Goal: Transaction & Acquisition: Obtain resource

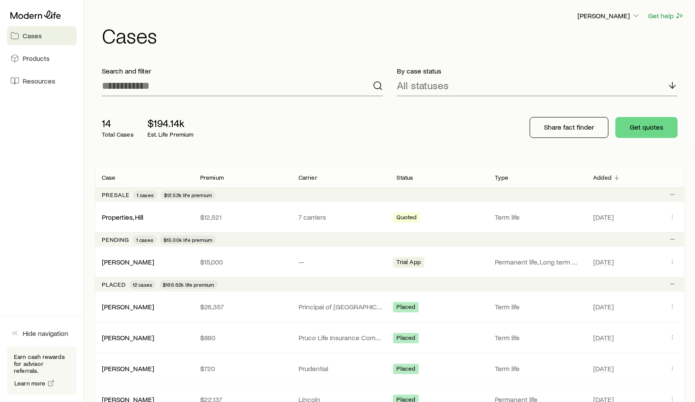
click at [36, 38] on span "Cases" at bounding box center [32, 35] width 19 height 9
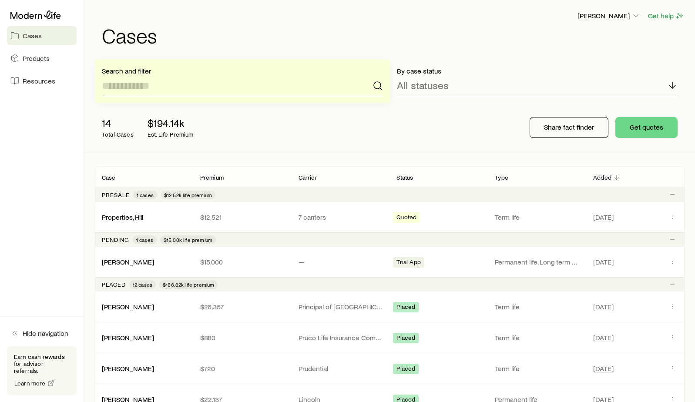
click at [130, 78] on input at bounding box center [242, 85] width 281 height 21
click at [654, 127] on button "Get quotes" at bounding box center [646, 127] width 62 height 21
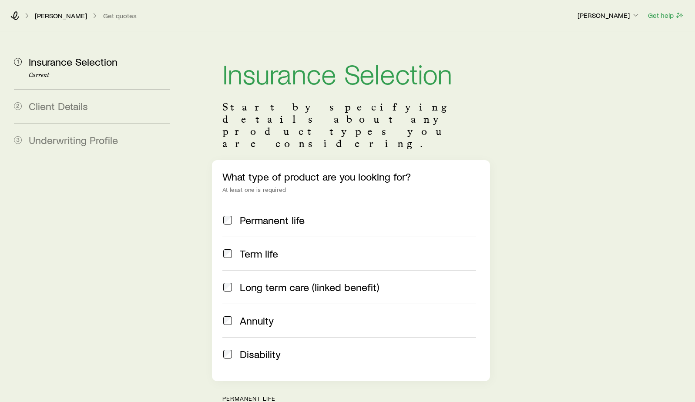
click at [227, 247] on span at bounding box center [227, 253] width 10 height 12
click at [229, 281] on span at bounding box center [227, 287] width 10 height 12
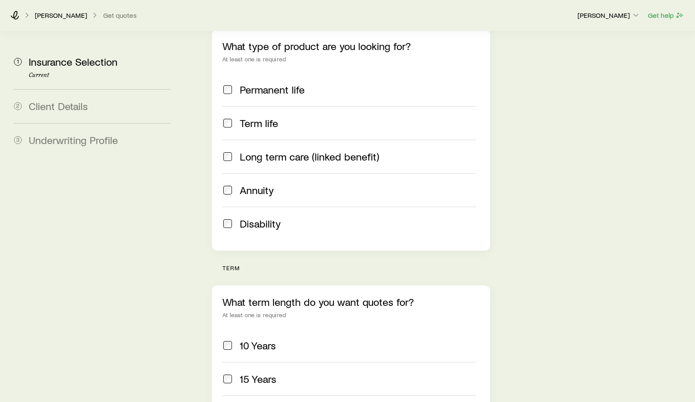
scroll to position [217, 0]
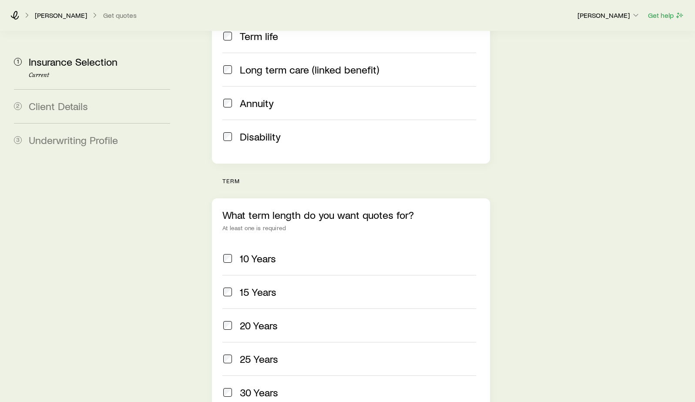
click at [233, 286] on div "15 Years" at bounding box center [349, 292] width 254 height 12
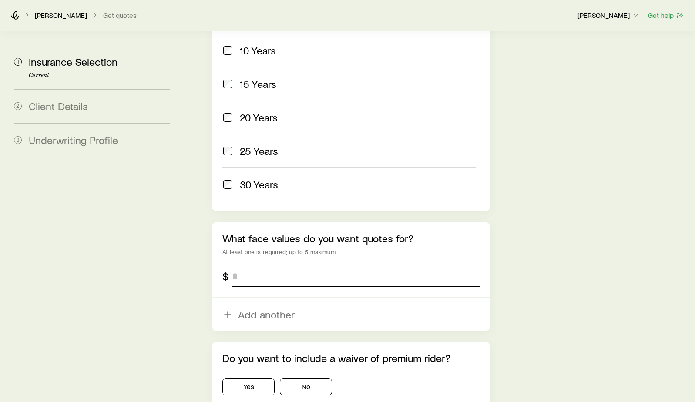
scroll to position [435, 0]
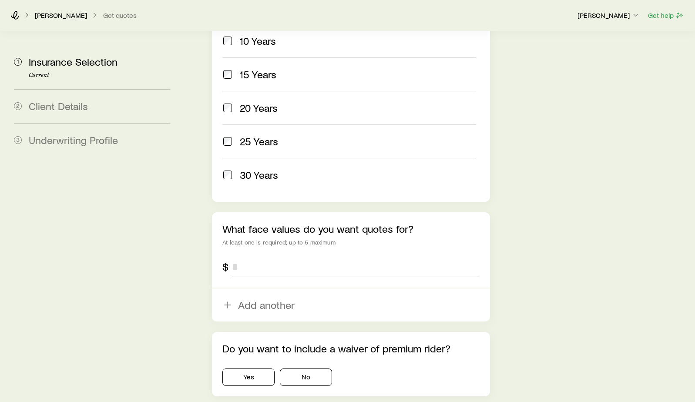
click at [251, 256] on input "tel" at bounding box center [355, 266] width 247 height 21
type input "*********"
click at [255, 368] on button "Yes" at bounding box center [248, 376] width 52 height 17
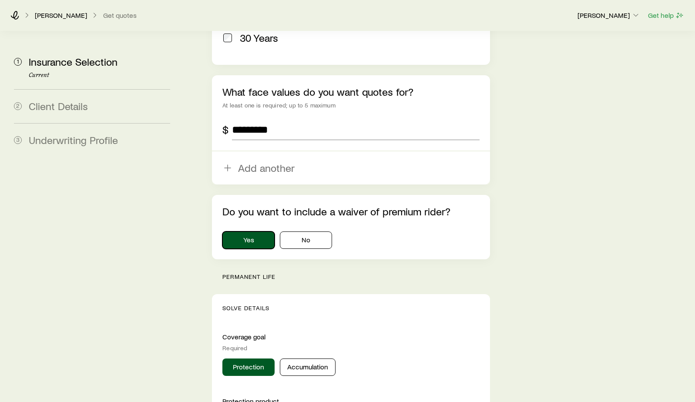
scroll to position [609, 0]
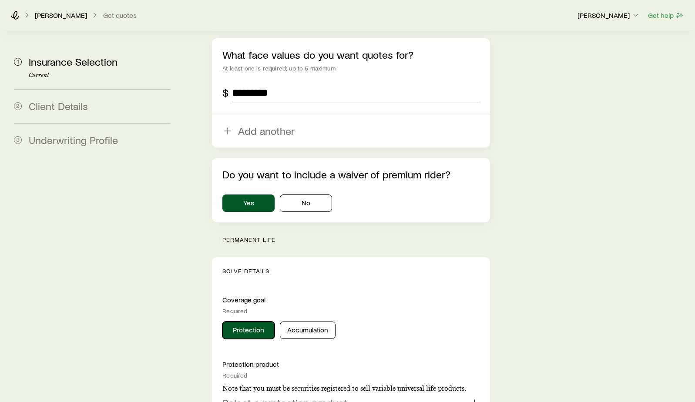
click at [238, 321] on button "Protection" at bounding box center [248, 329] width 52 height 17
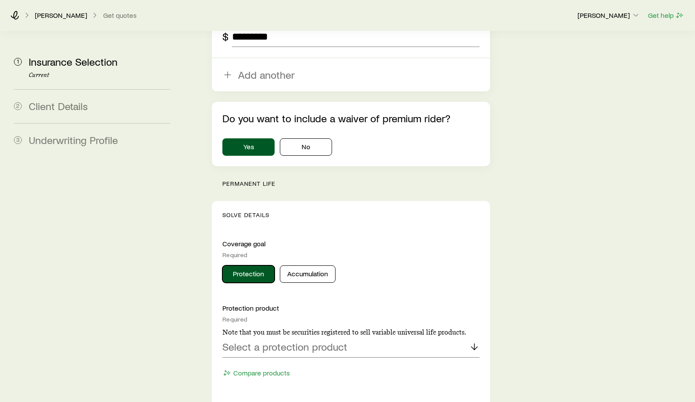
scroll to position [739, 0]
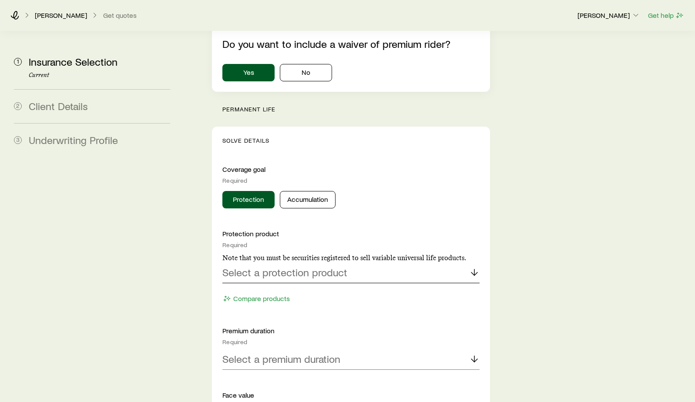
click at [308, 266] on p "Select a protection product" at bounding box center [284, 272] width 125 height 12
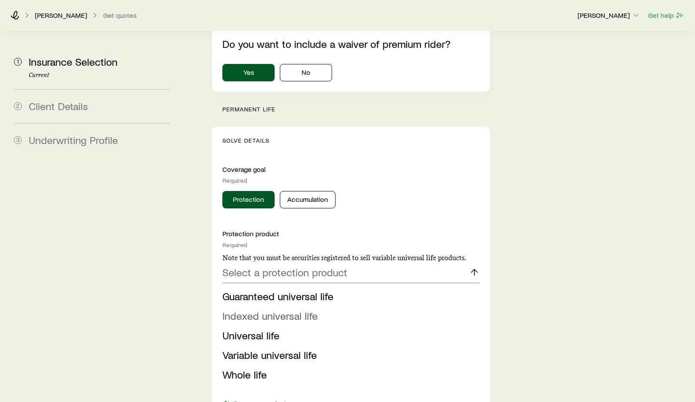
click at [295, 309] on span "Indexed universal life" at bounding box center [269, 315] width 95 height 13
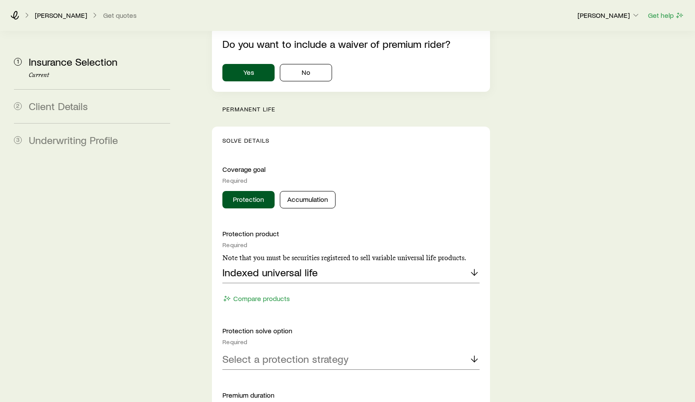
scroll to position [826, 0]
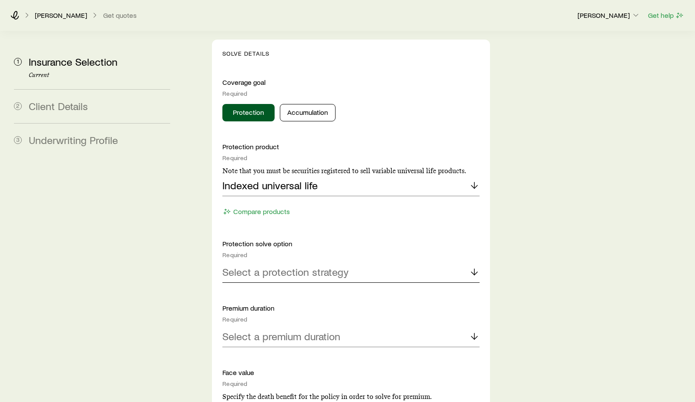
click at [336, 266] on p "Select a protection strategy" at bounding box center [285, 272] width 126 height 12
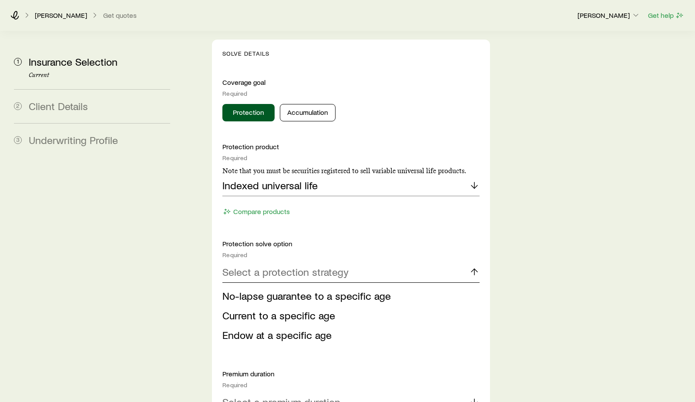
click at [336, 266] on p "Select a protection strategy" at bounding box center [285, 272] width 126 height 12
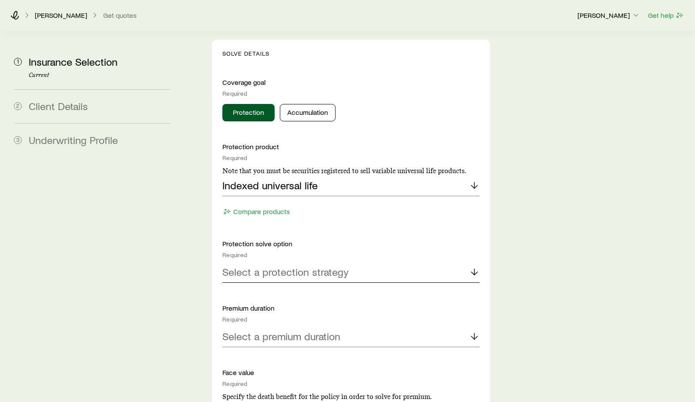
click at [336, 266] on p "Select a protection strategy" at bounding box center [285, 272] width 126 height 12
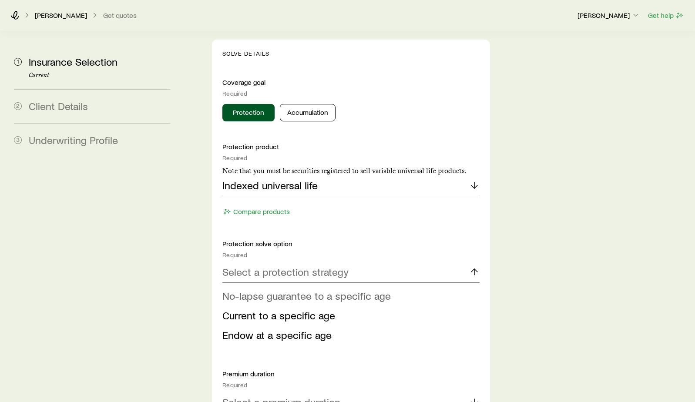
click at [342, 289] on span "No-lapse guarantee to a specific age" at bounding box center [306, 295] width 168 height 13
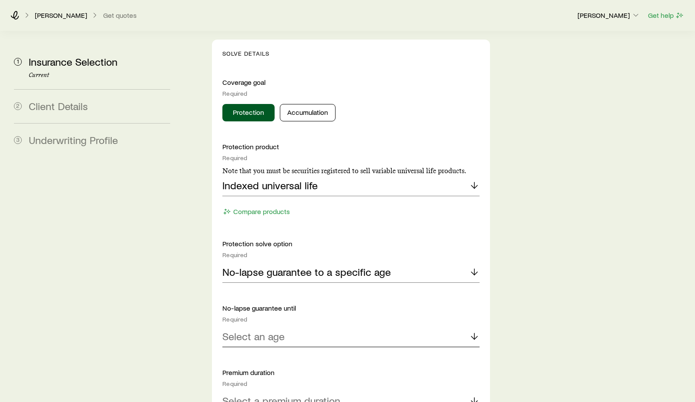
click at [274, 330] on p "Select an age" at bounding box center [253, 336] width 62 height 12
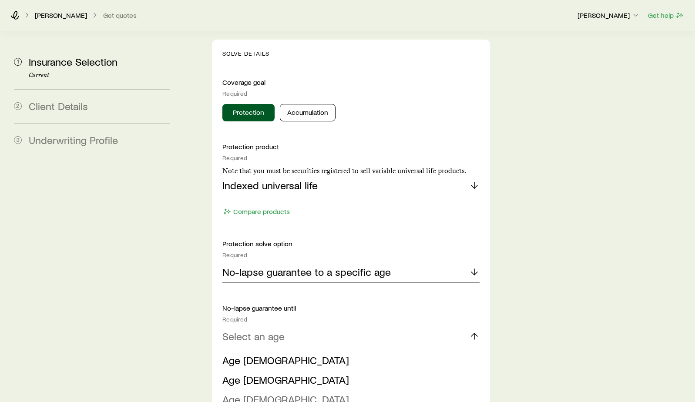
click at [275, 390] on li "Age [DEMOGRAPHIC_DATA]" at bounding box center [348, 400] width 252 height 20
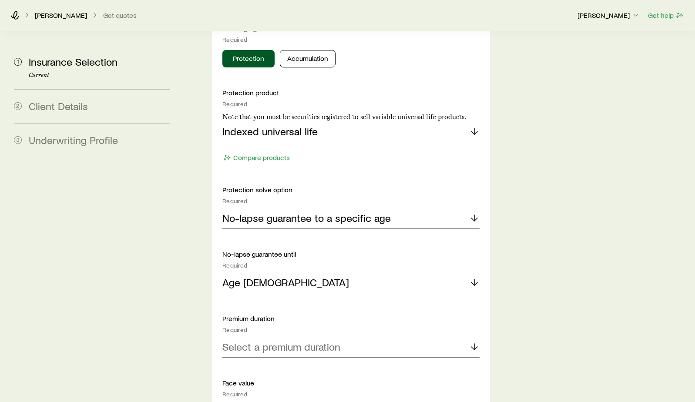
scroll to position [913, 0]
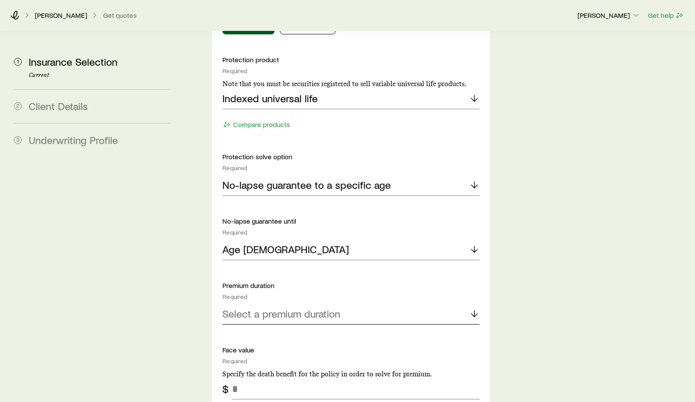
click at [320, 307] on p "Select a premium duration" at bounding box center [281, 313] width 118 height 12
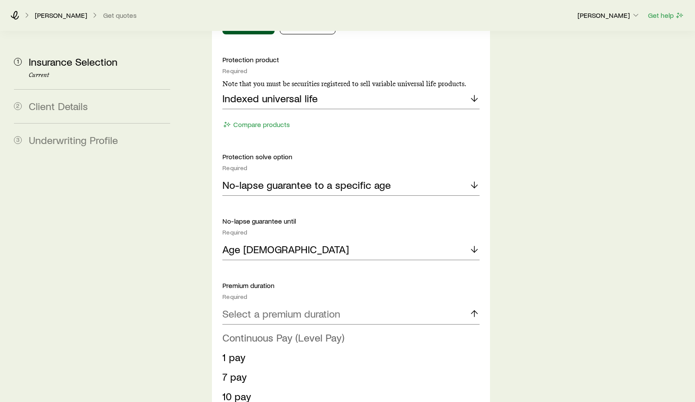
click at [303, 331] on span "Continuous Pay (Level Pay)" at bounding box center [283, 337] width 122 height 13
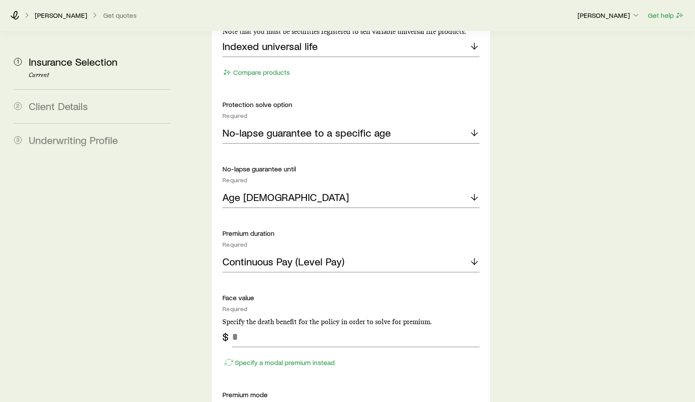
scroll to position [1000, 0]
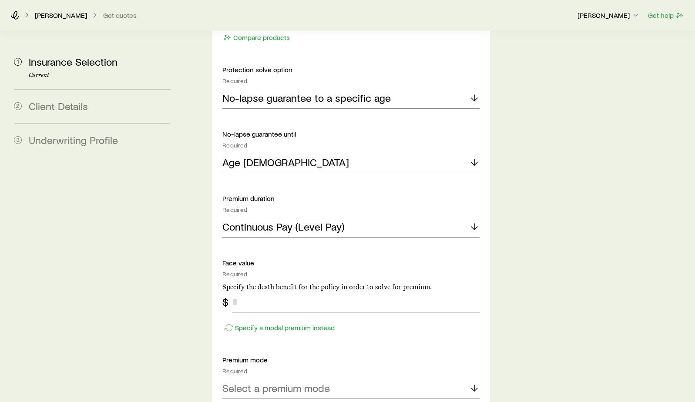
click at [268, 291] on input "tel" at bounding box center [355, 301] width 247 height 21
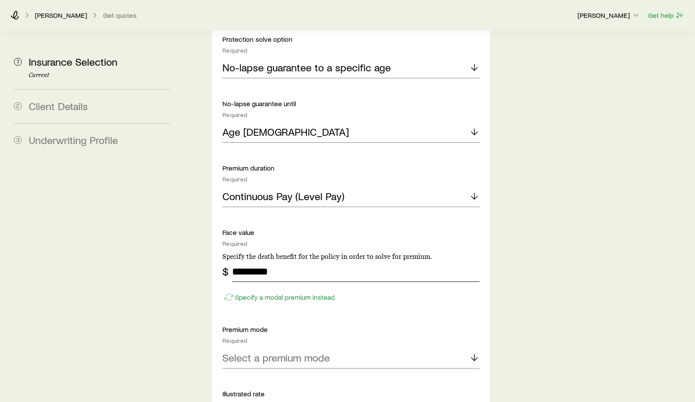
scroll to position [1087, 0]
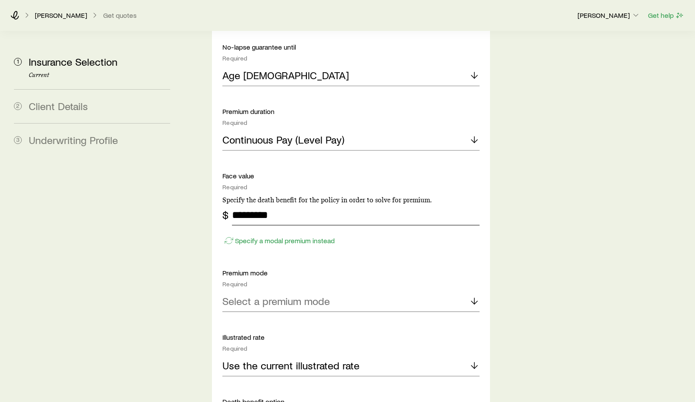
type input "*********"
click at [273, 295] on p "Select a premium mode" at bounding box center [275, 301] width 107 height 12
click at [267, 374] on li "Monthly" at bounding box center [348, 384] width 252 height 20
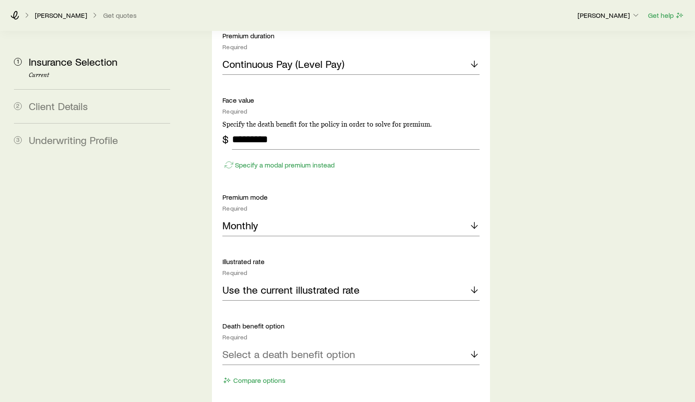
scroll to position [1174, 0]
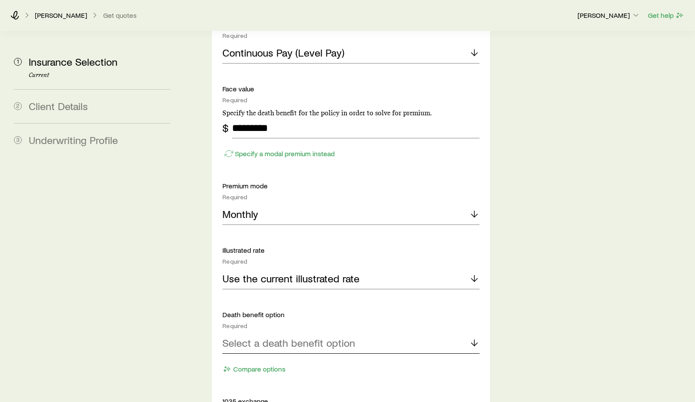
click at [274, 337] on p "Select a death benefit option" at bounding box center [288, 343] width 133 height 12
click at [275, 360] on span "Level (Option A)" at bounding box center [258, 366] width 73 height 13
click at [474, 333] on div "Level (Option A)" at bounding box center [350, 343] width 257 height 21
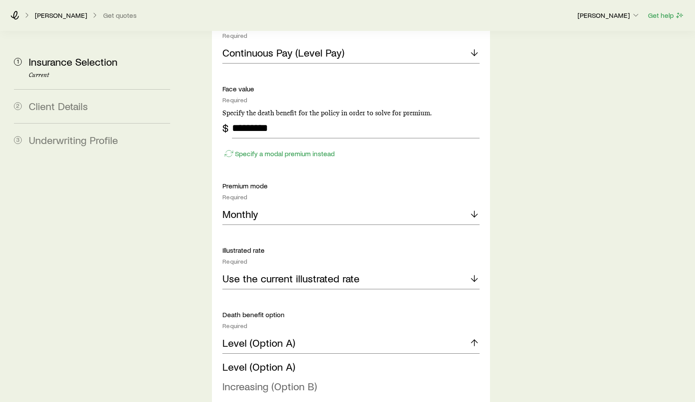
click at [298, 380] on span "Increasing (Option B)" at bounding box center [269, 386] width 94 height 13
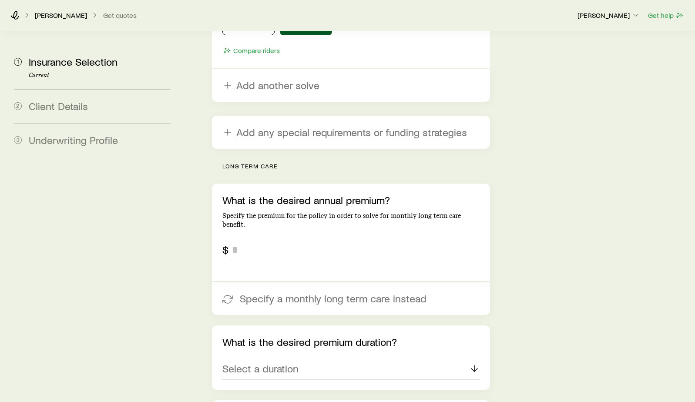
scroll to position [1783, 0]
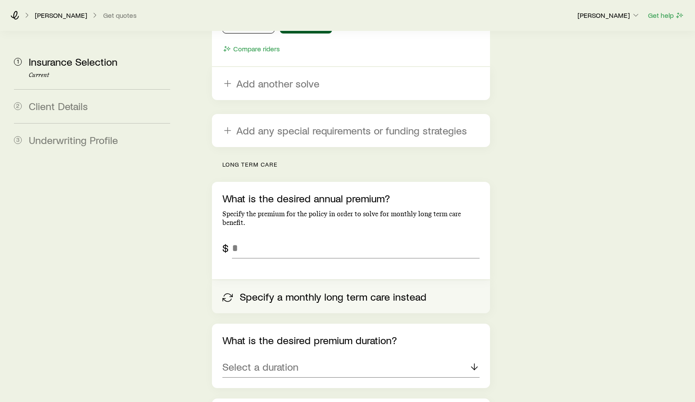
click at [318, 280] on button "Specify a monthly long term care instead" at bounding box center [351, 296] width 278 height 33
click at [321, 280] on button "Specify an annual premium instead" at bounding box center [351, 296] width 278 height 33
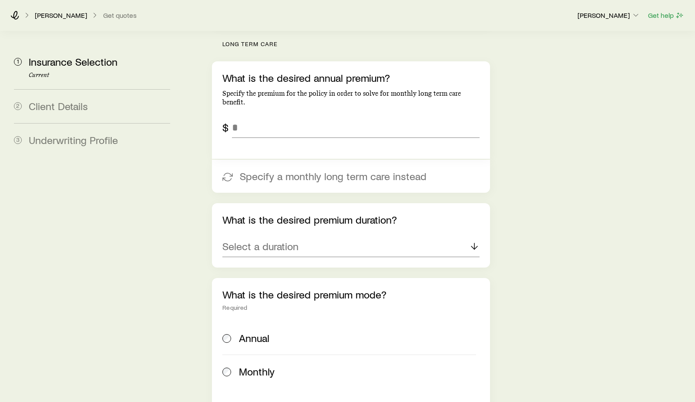
scroll to position [1914, 0]
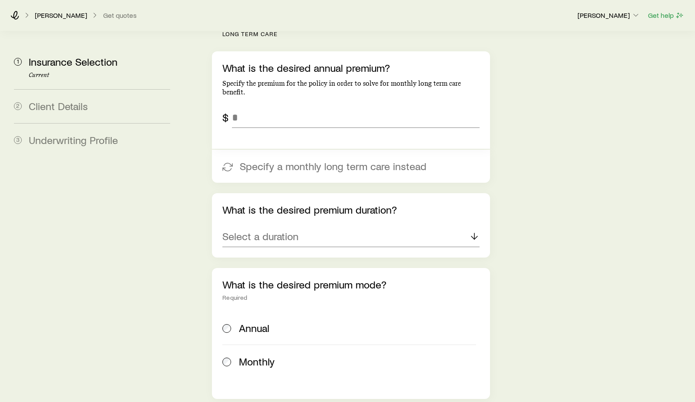
click at [241, 355] on span "Monthly" at bounding box center [257, 361] width 36 height 12
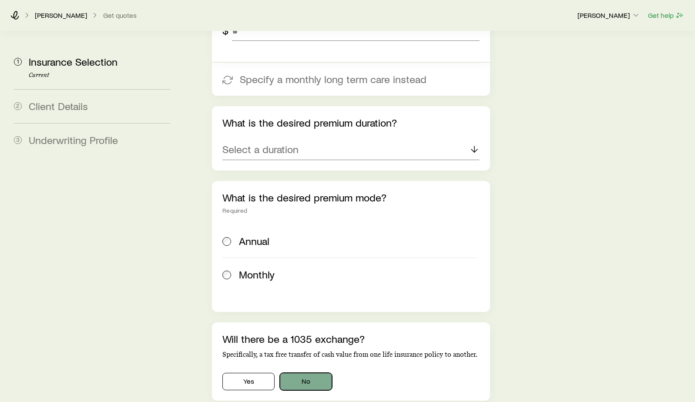
click at [318, 373] on button "No" at bounding box center [306, 381] width 52 height 17
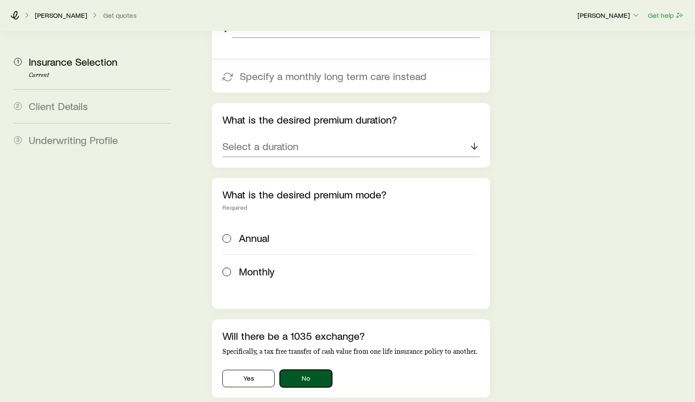
scroll to position [2174, 0]
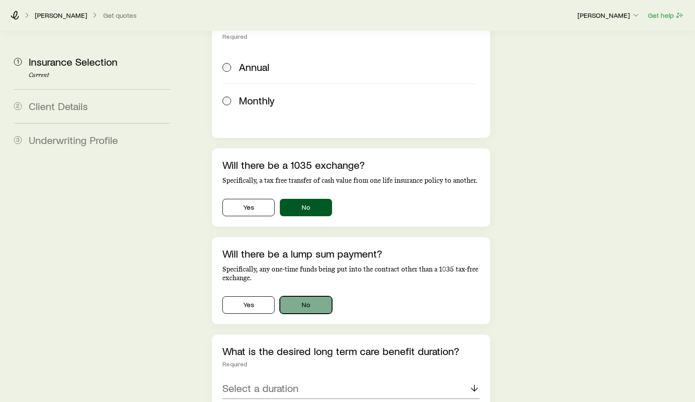
click at [316, 296] on button "No" at bounding box center [306, 304] width 52 height 17
click at [324, 378] on div "Select a duration" at bounding box center [350, 388] width 257 height 21
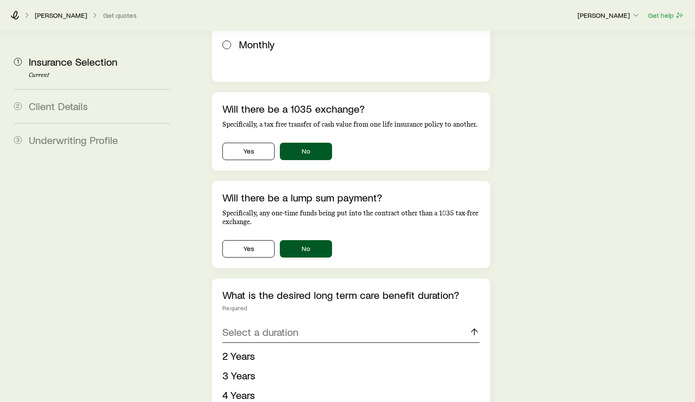
scroll to position [2305, 0]
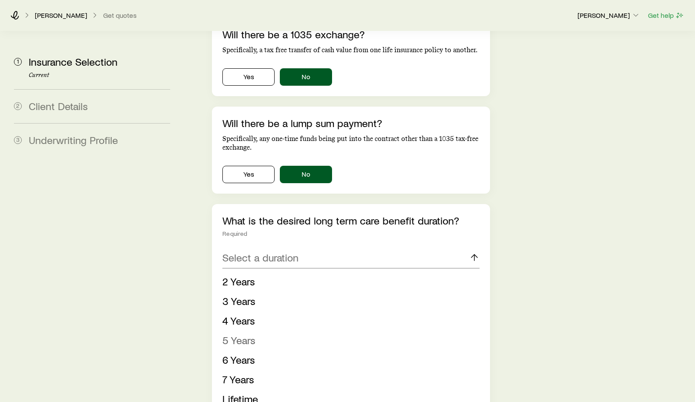
click at [253, 334] on span "5 Years" at bounding box center [238, 340] width 33 height 13
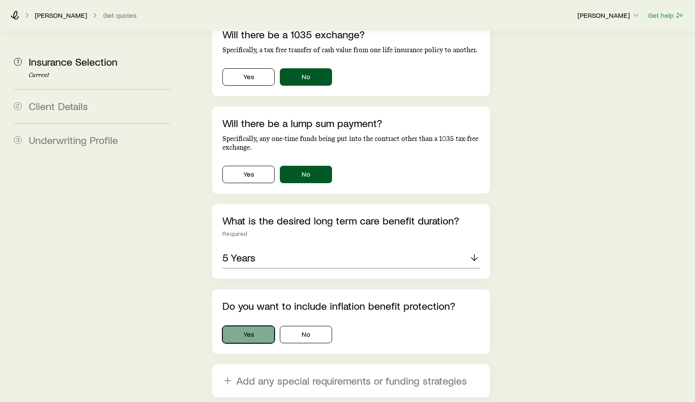
click at [247, 326] on button "Yes" at bounding box center [248, 334] width 52 height 17
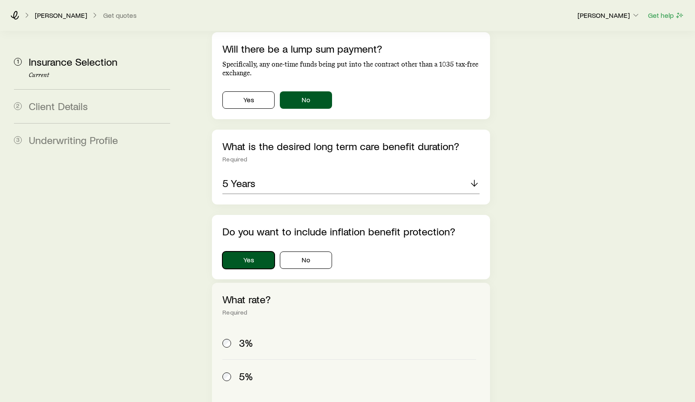
scroll to position [2435, 0]
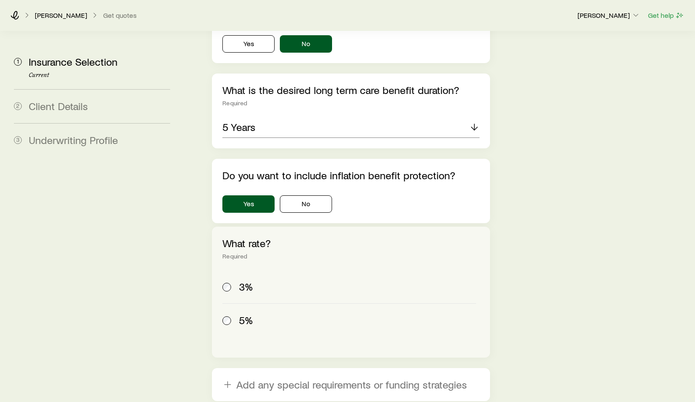
click at [242, 270] on label "3%" at bounding box center [349, 286] width 254 height 33
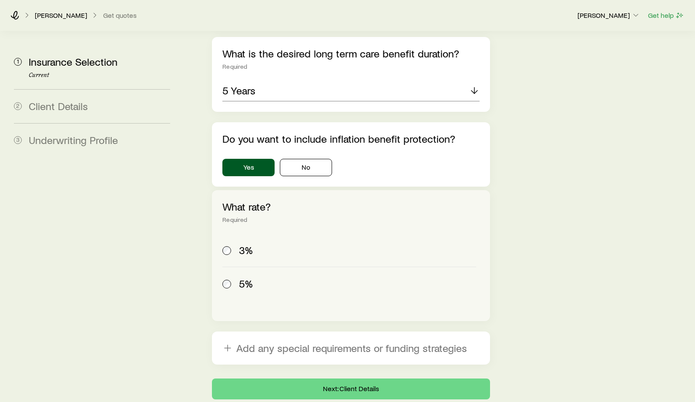
scroll to position [2503, 0]
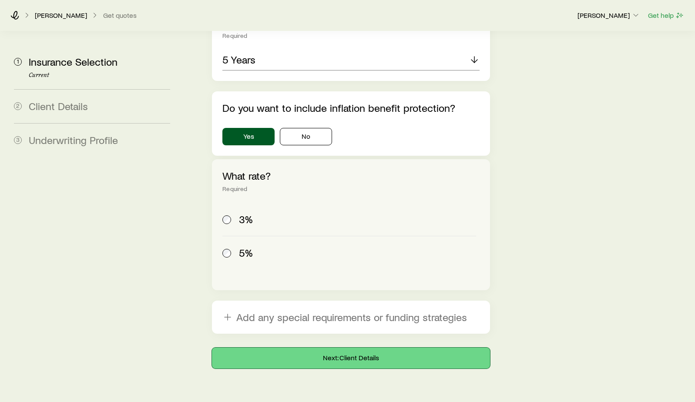
click at [343, 347] on button "Next: Client Details" at bounding box center [351, 357] width 278 height 21
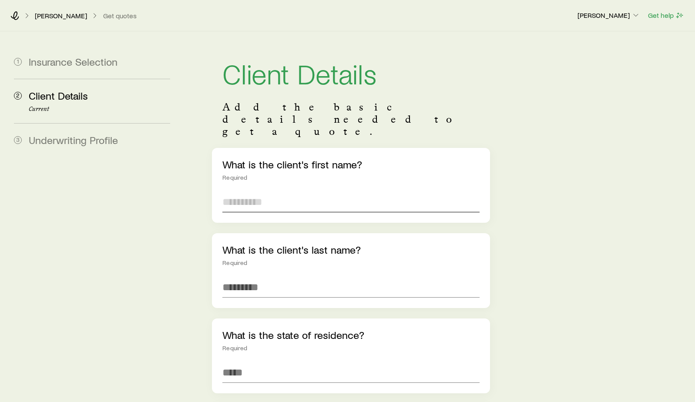
click at [285, 191] on input "text" at bounding box center [350, 201] width 257 height 21
type input "*"
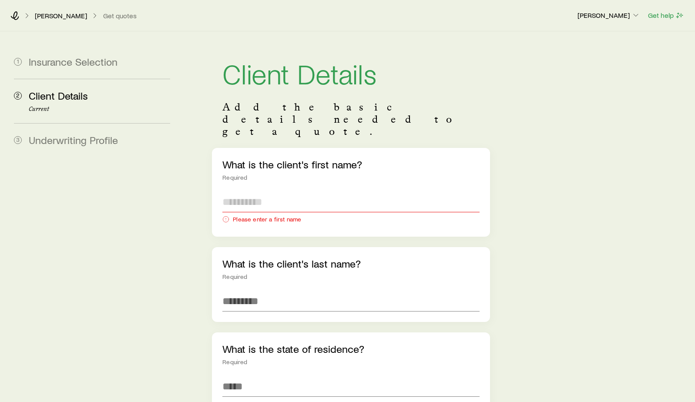
type input "*"
click at [285, 191] on input "text" at bounding box center [350, 201] width 257 height 21
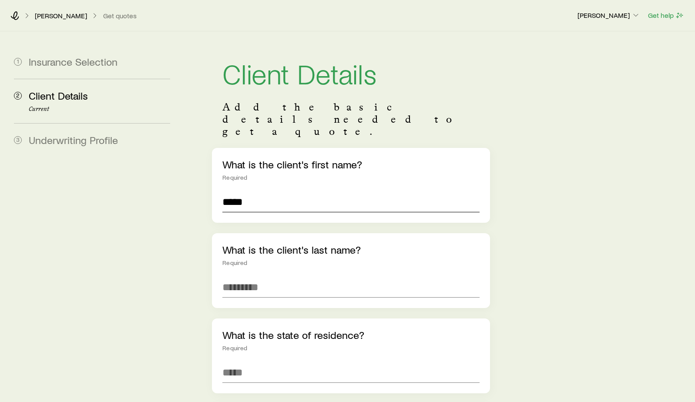
type input "*****"
type input "******"
click at [327, 362] on input at bounding box center [350, 372] width 257 height 21
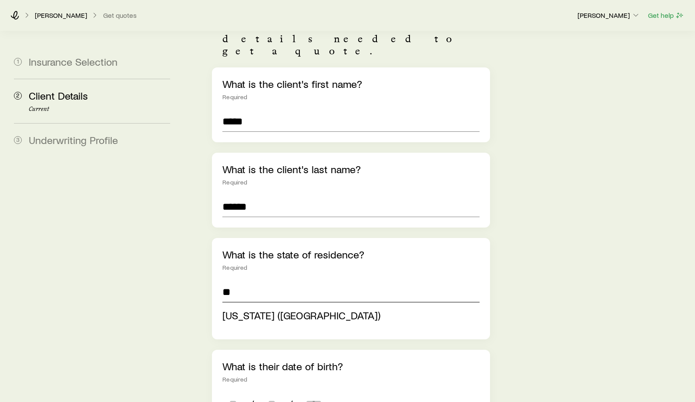
scroll to position [174, 0]
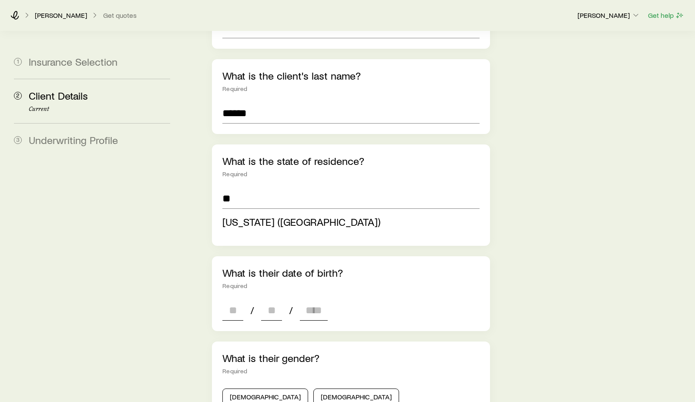
type input "**********"
click at [248, 284] on div "**********" at bounding box center [351, 349] width 278 height 750
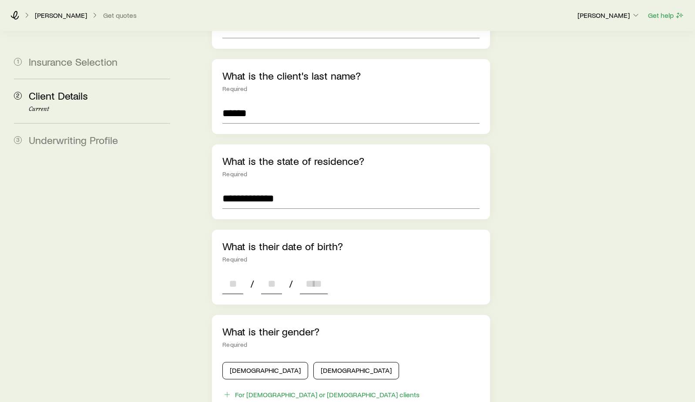
click at [239, 273] on input at bounding box center [232, 283] width 21 height 21
type input "**"
type input "****"
type input "*"
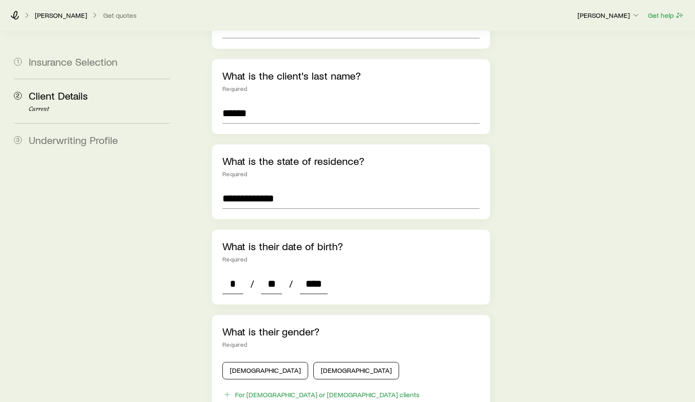
scroll to position [217, 0]
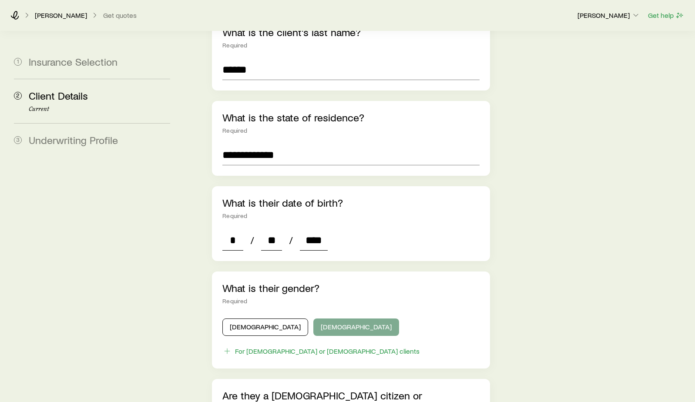
type input "****"
click at [313, 318] on button "[DEMOGRAPHIC_DATA]" at bounding box center [356, 326] width 86 height 17
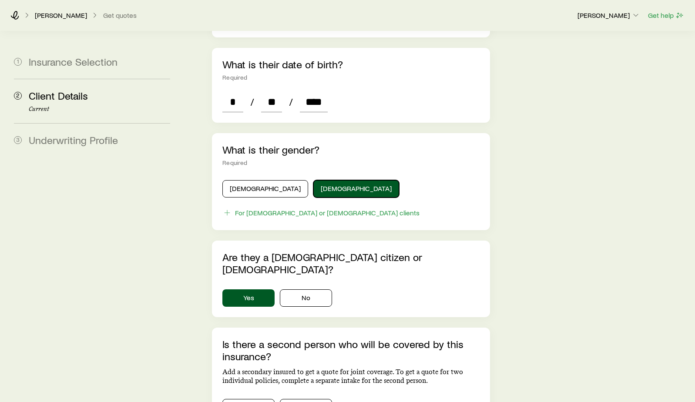
scroll to position [391, 0]
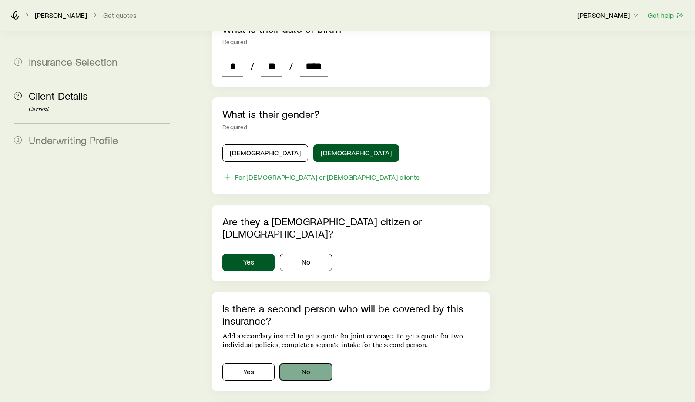
click at [328, 363] on button "No" at bounding box center [306, 371] width 52 height 17
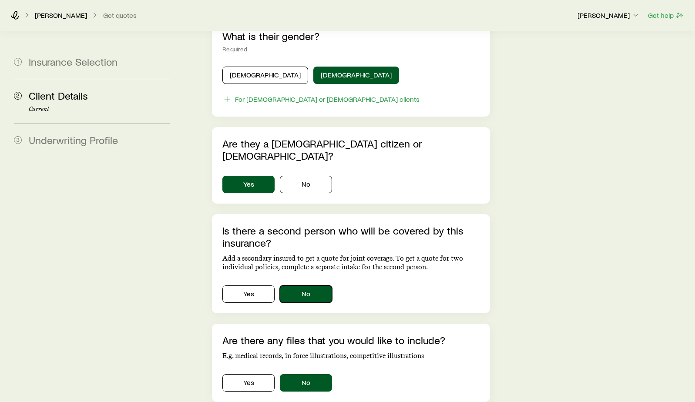
scroll to position [522, 0]
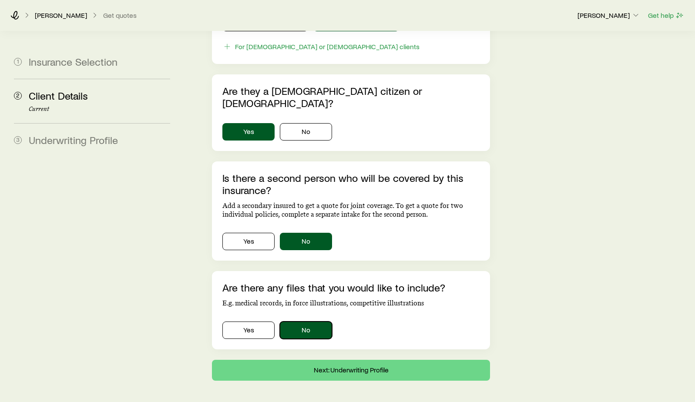
click at [323, 321] on button "No" at bounding box center [306, 329] width 52 height 17
click at [376, 360] on button "Next: Underwriting Profile" at bounding box center [351, 370] width 278 height 21
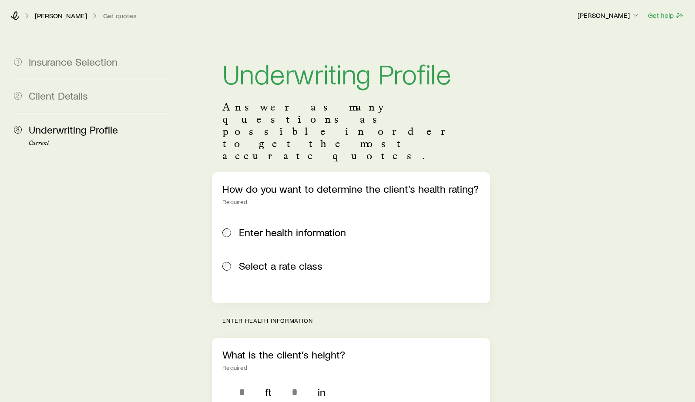
click at [398, 226] on div "Enter health information" at bounding box center [357, 232] width 237 height 12
click at [371, 226] on div "Enter health information" at bounding box center [357, 232] width 237 height 12
click at [236, 260] on div "Select a rate class" at bounding box center [349, 266] width 254 height 12
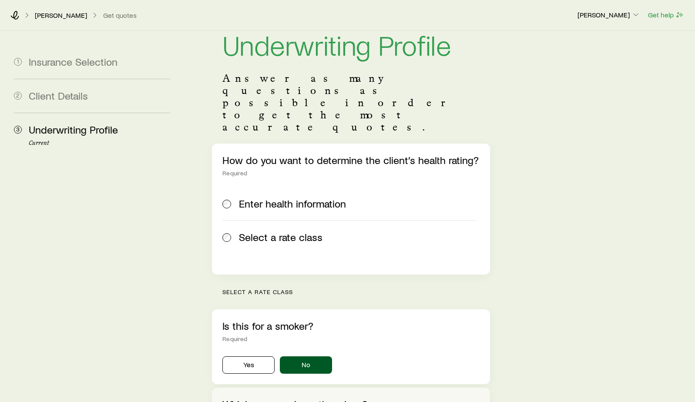
scroll to position [43, 0]
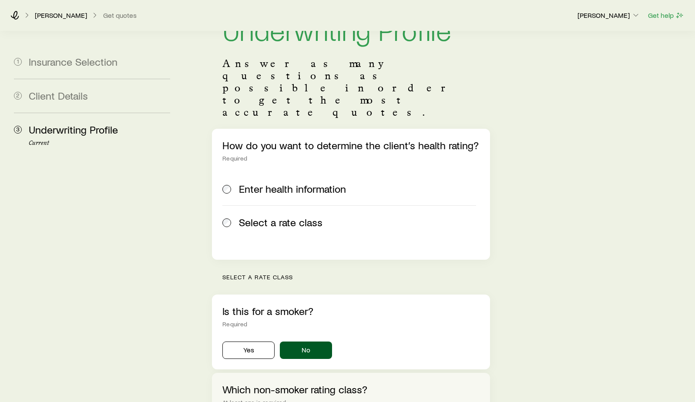
click at [317, 183] on span "Enter health information" at bounding box center [292, 189] width 107 height 12
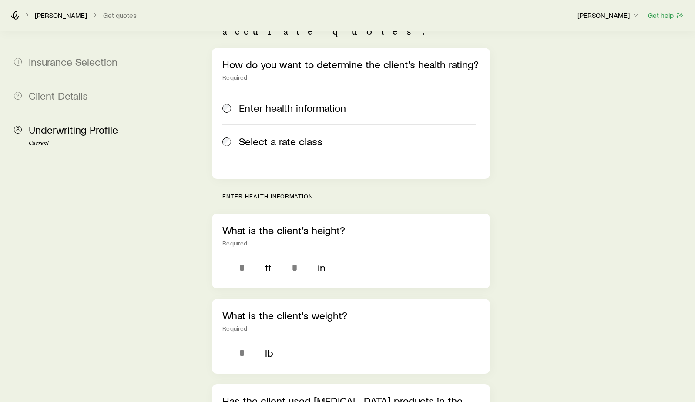
scroll to position [130, 0]
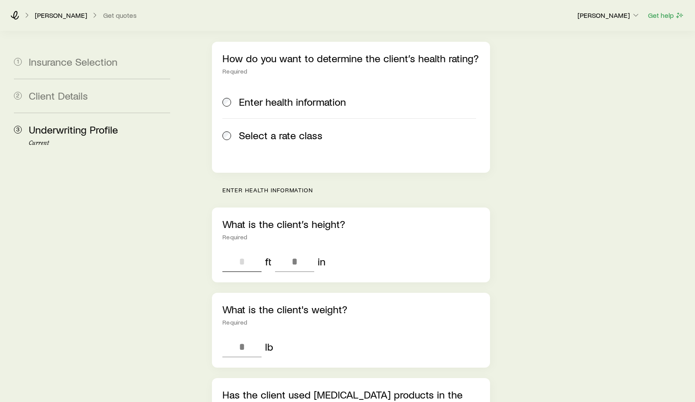
click at [258, 251] on input "tel" at bounding box center [241, 261] width 39 height 21
type input "*"
click at [284, 251] on input "tel" at bounding box center [294, 261] width 39 height 21
type input "*"
click at [246, 336] on input "tel" at bounding box center [241, 346] width 39 height 21
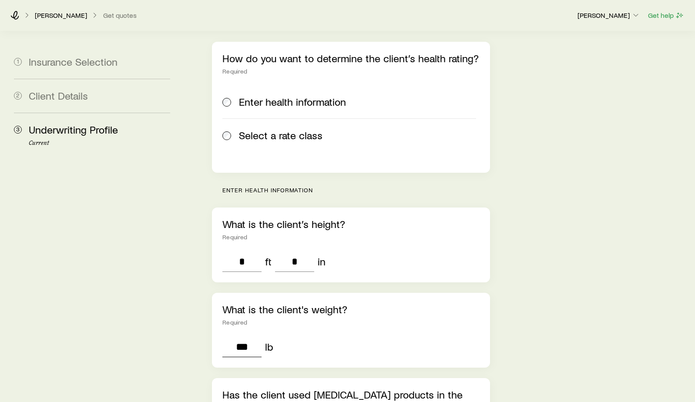
type input "***"
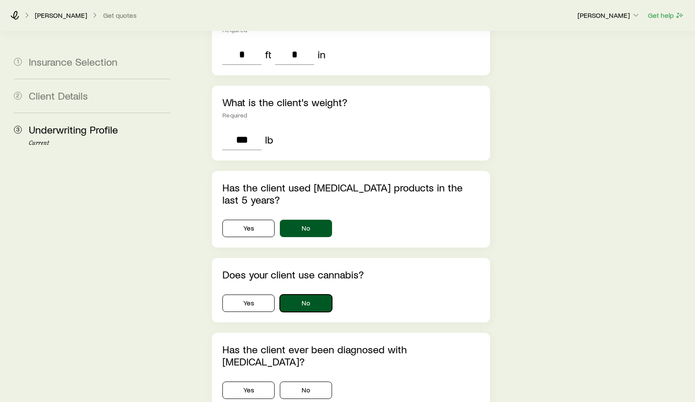
scroll to position [348, 0]
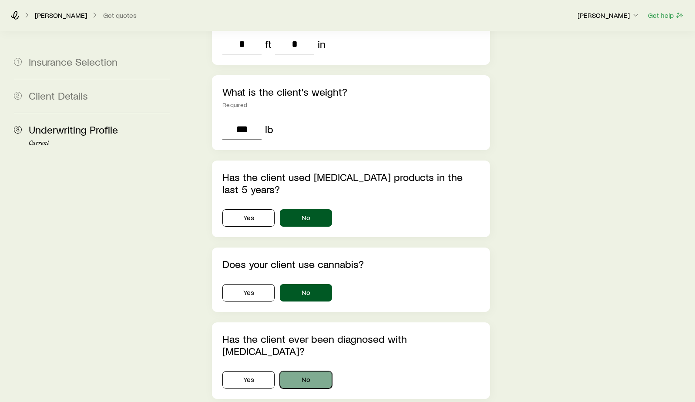
click at [315, 371] on button "No" at bounding box center [306, 379] width 52 height 17
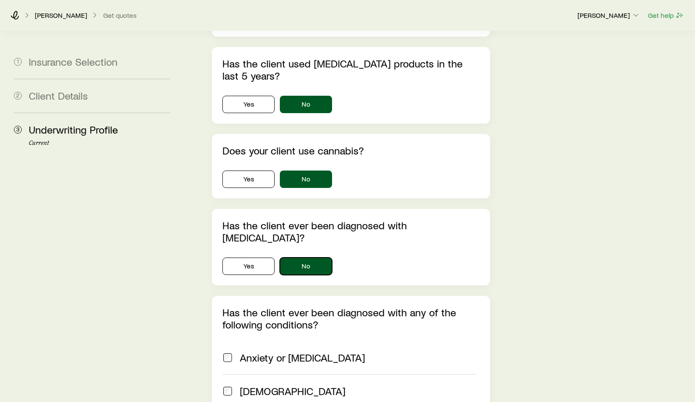
scroll to position [478, 0]
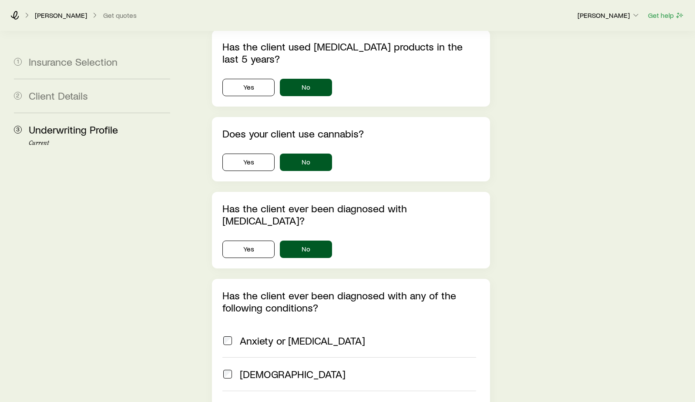
click at [243, 357] on label "[DEMOGRAPHIC_DATA]" at bounding box center [349, 373] width 254 height 33
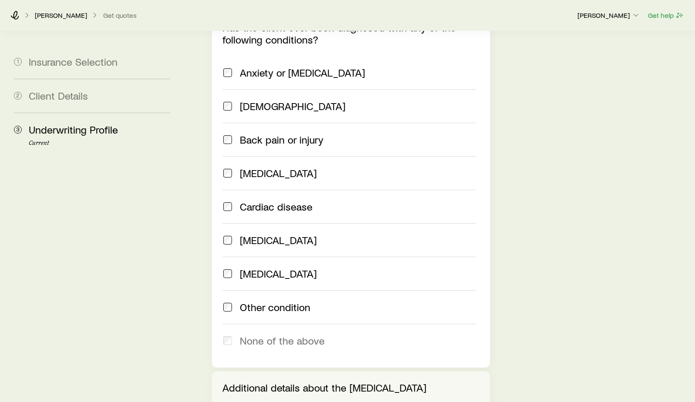
scroll to position [783, 0]
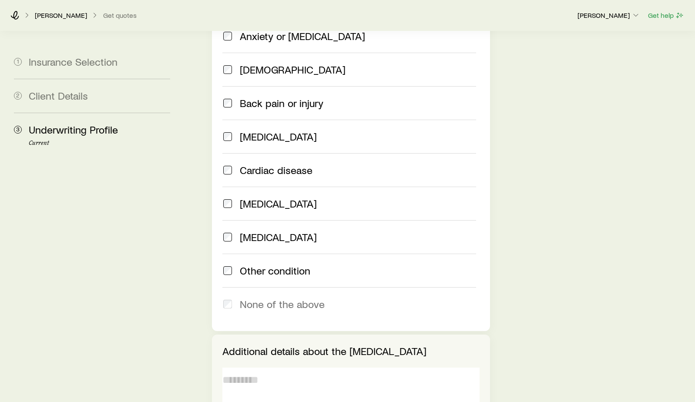
click at [248, 367] on textarea at bounding box center [350, 390] width 257 height 47
type textarea "*"
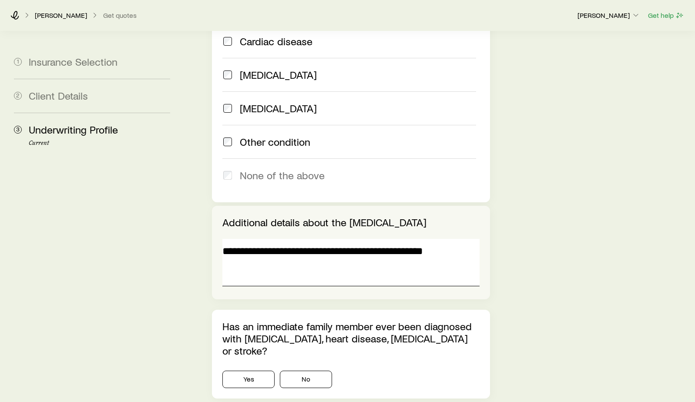
scroll to position [913, 0]
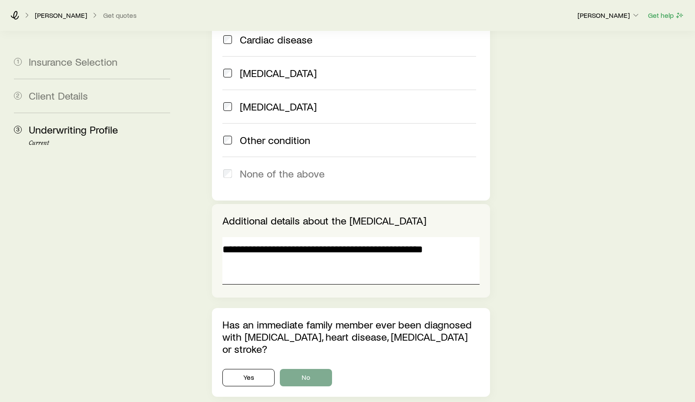
type textarea "**********"
click at [309, 369] on button "No" at bounding box center [306, 377] width 52 height 17
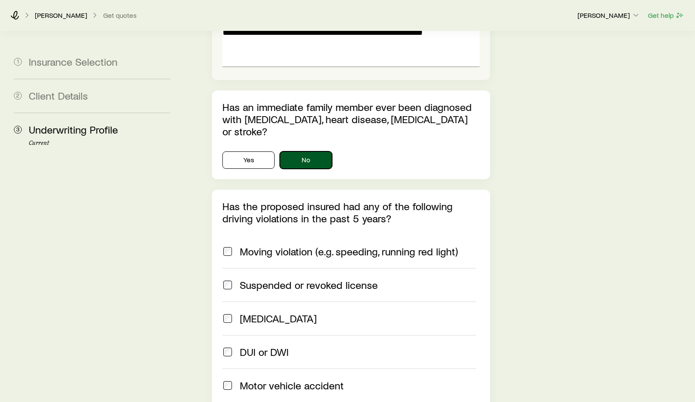
scroll to position [1174, 0]
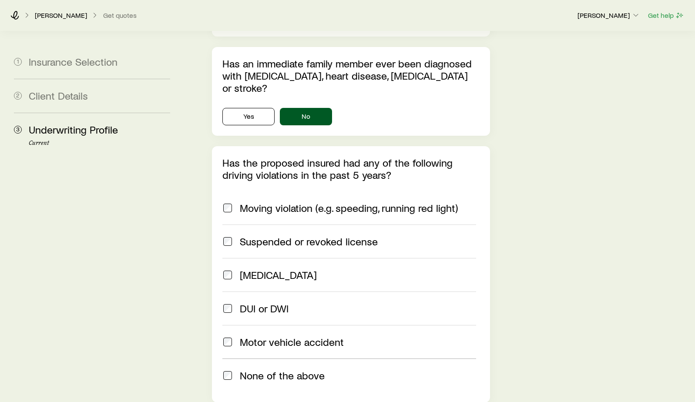
click at [300, 358] on label "None of the above" at bounding box center [349, 374] width 254 height 33
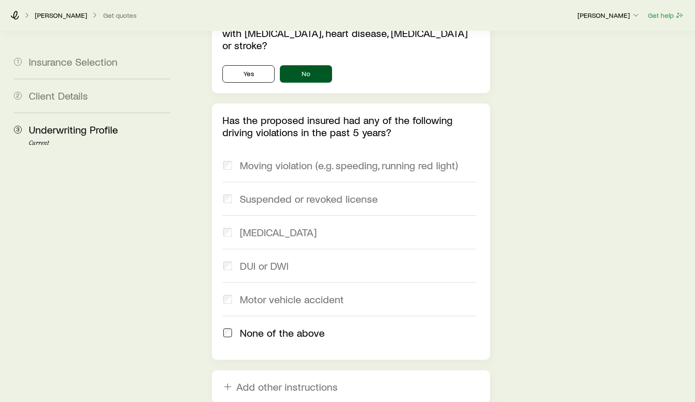
scroll to position [1261, 0]
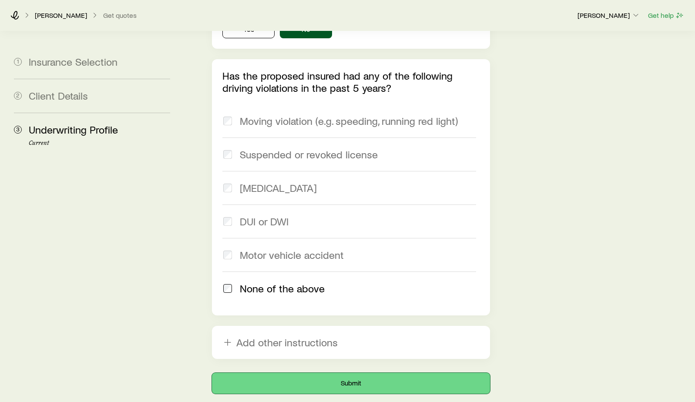
click at [300, 373] on button "Submit" at bounding box center [351, 383] width 278 height 21
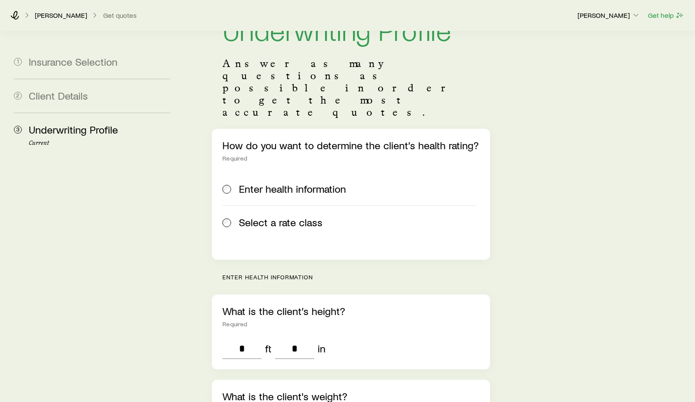
scroll to position [0, 0]
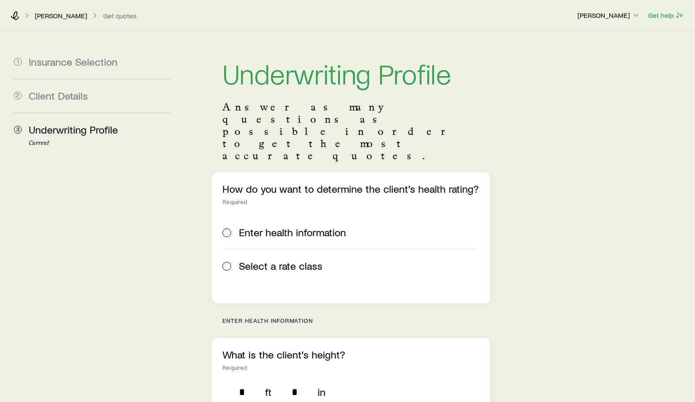
click at [312, 249] on label "Select a rate class" at bounding box center [349, 265] width 254 height 33
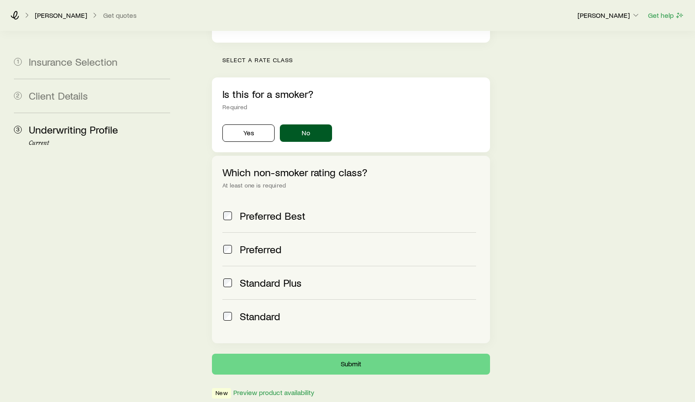
scroll to position [261, 0]
click at [297, 276] on span "Standard Plus" at bounding box center [271, 282] width 62 height 12
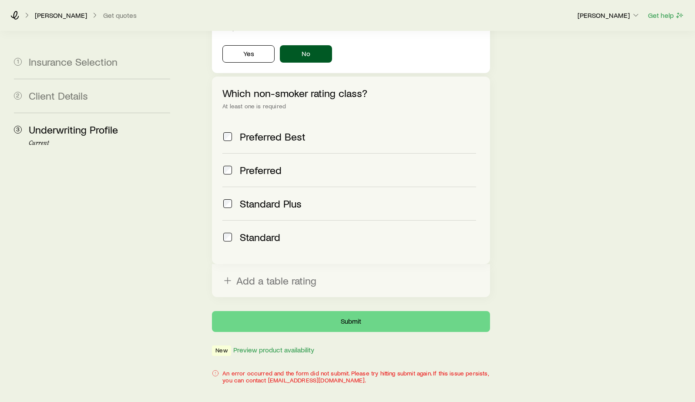
scroll to position [347, 0]
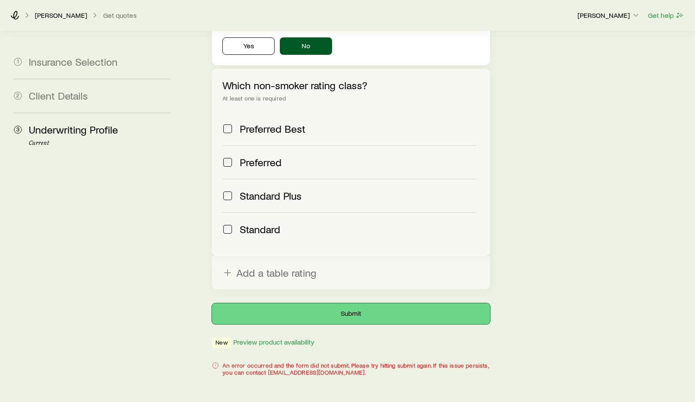
click at [356, 303] on button "Submit" at bounding box center [351, 313] width 278 height 21
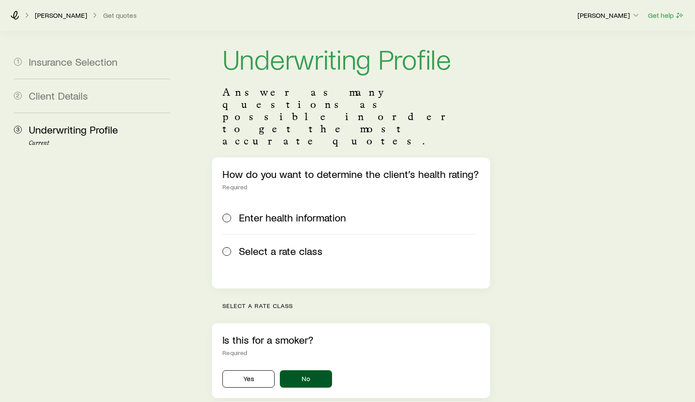
scroll to position [0, 0]
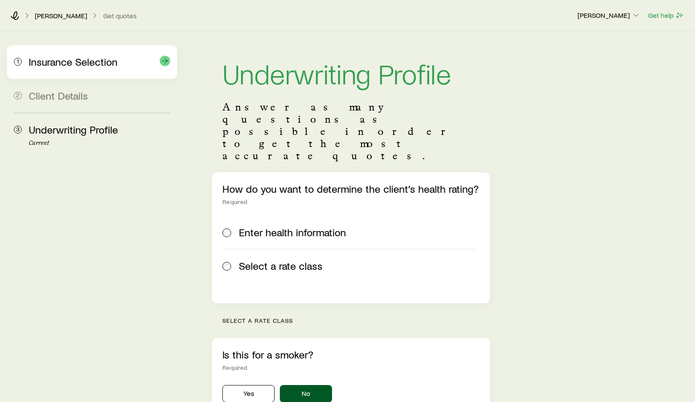
click at [122, 69] on div "1 Insurance Selection" at bounding box center [92, 61] width 156 height 33
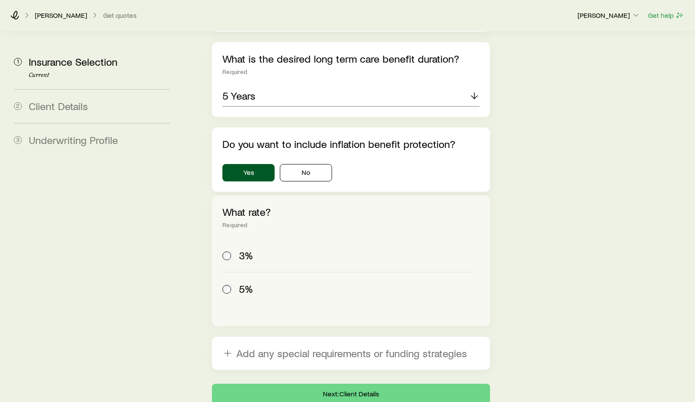
scroll to position [2503, 0]
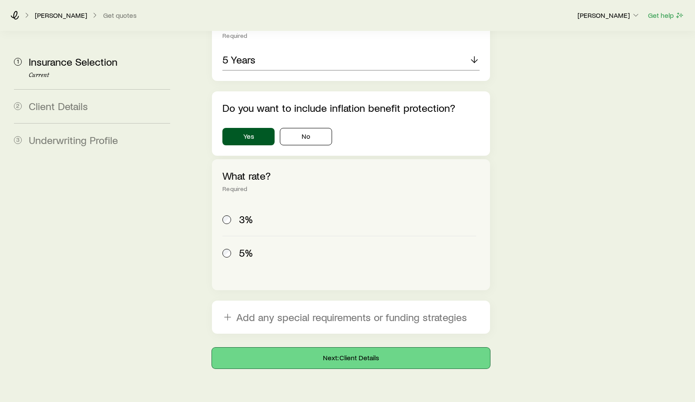
click at [296, 347] on button "Next: Client Details" at bounding box center [351, 357] width 278 height 21
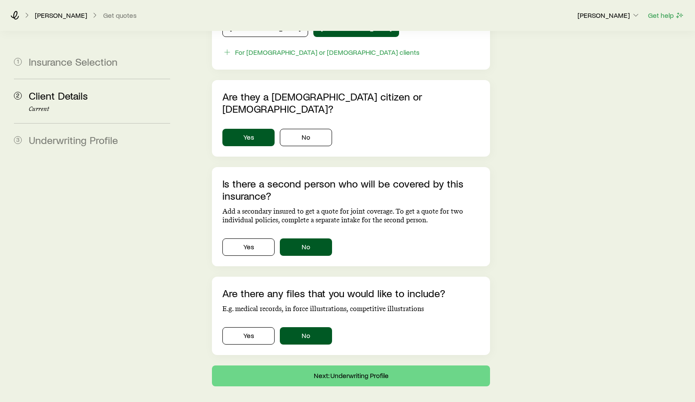
scroll to position [523, 0]
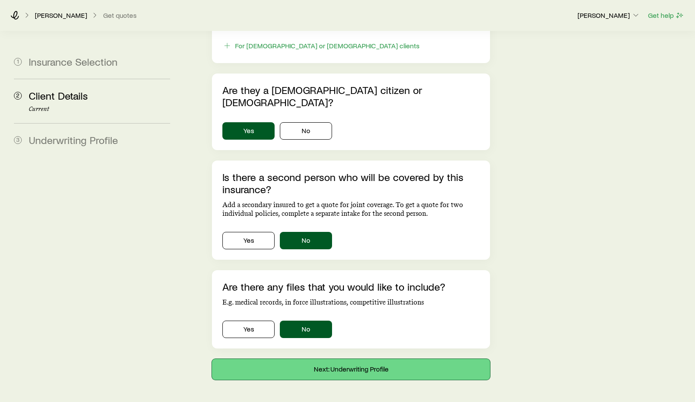
click at [310, 359] on button "Next: Underwriting Profile" at bounding box center [351, 369] width 278 height 21
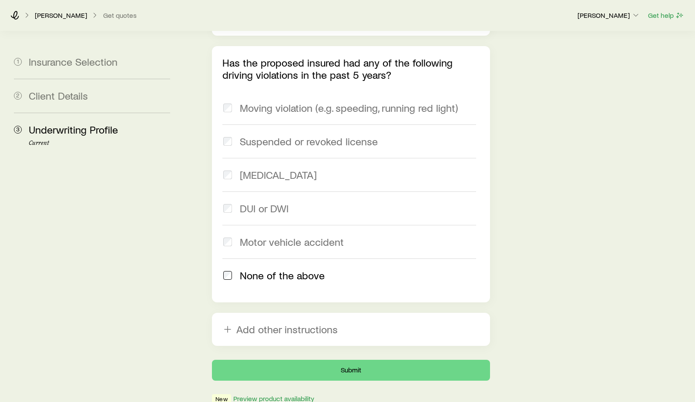
scroll to position [1275, 0]
click at [318, 359] on button "Submit" at bounding box center [351, 369] width 278 height 21
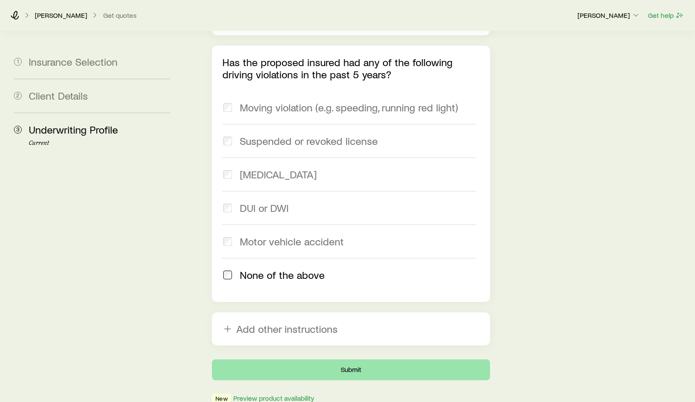
scroll to position [0, 0]
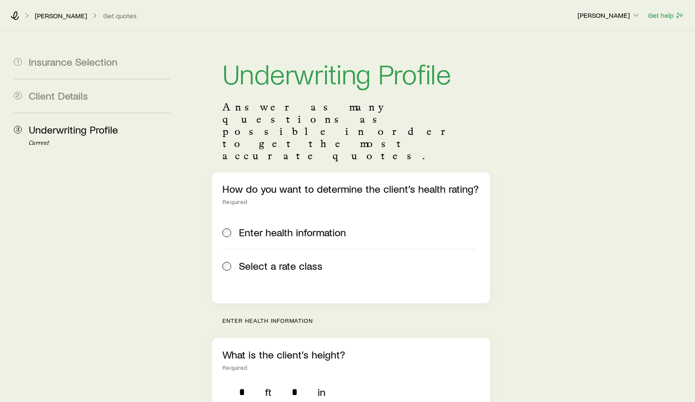
click at [291, 260] on span "Select a rate class" at bounding box center [280, 266] width 83 height 12
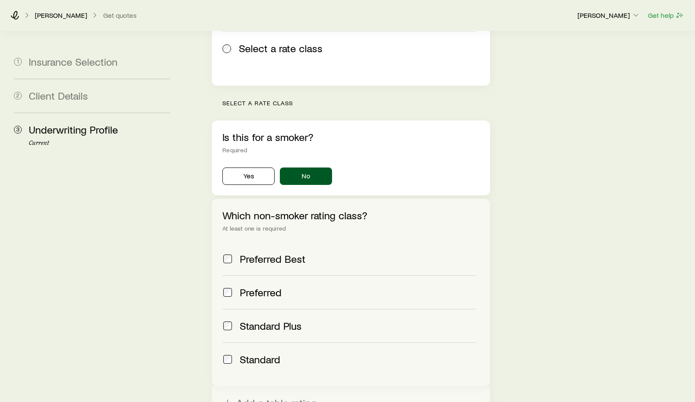
scroll to position [347, 0]
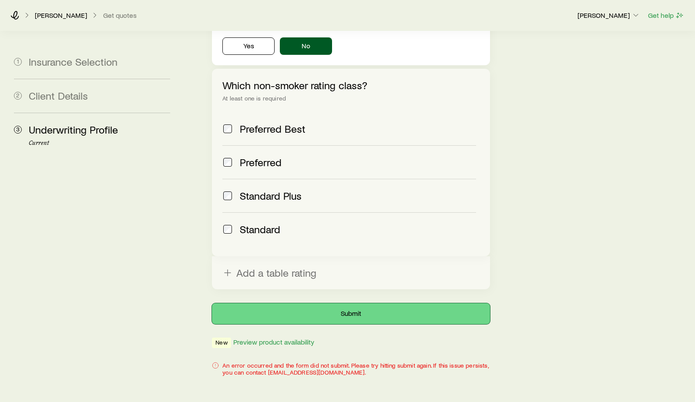
click at [320, 303] on button "Submit" at bounding box center [351, 313] width 278 height 21
click at [291, 362] on div "An error occurred and the form did not submit. Please try hitting submit again.…" at bounding box center [351, 369] width 278 height 14
click at [326, 303] on button "Submit" at bounding box center [351, 313] width 278 height 21
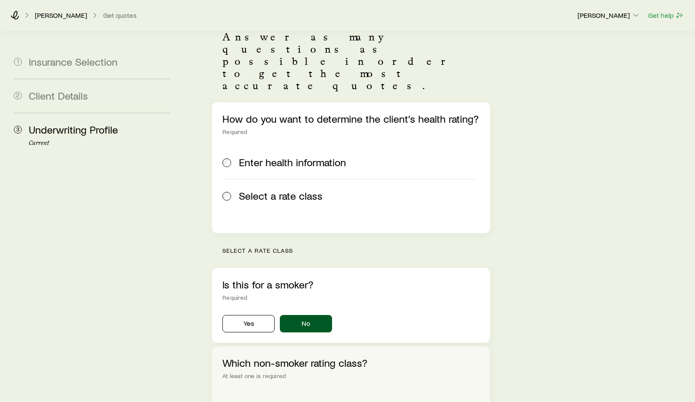
scroll to position [43, 0]
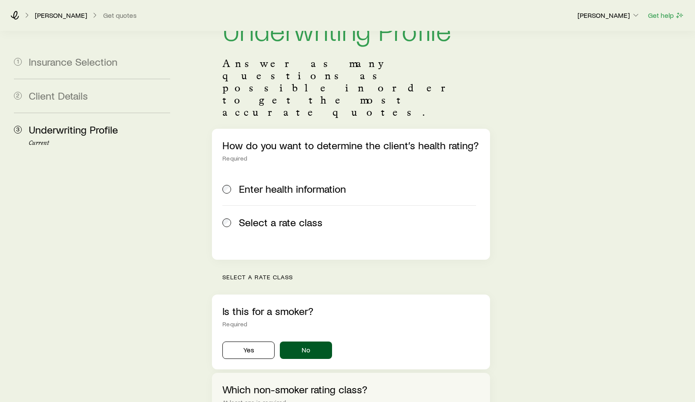
click at [280, 172] on label "Enter health information" at bounding box center [349, 188] width 254 height 33
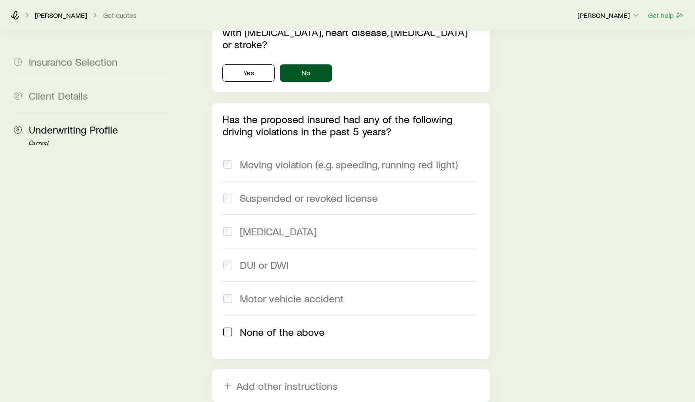
scroll to position [1306, 0]
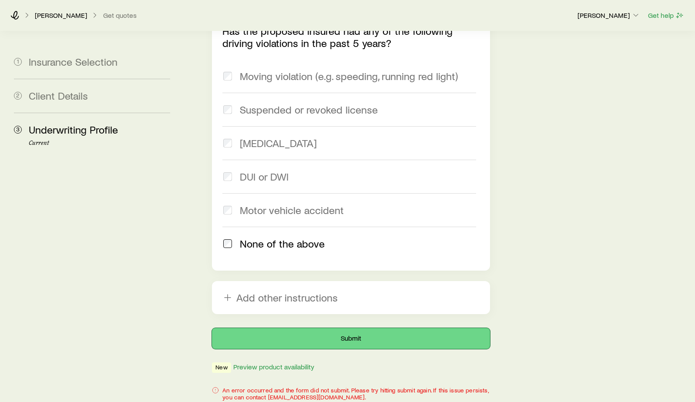
click at [326, 328] on button "Submit" at bounding box center [351, 338] width 278 height 21
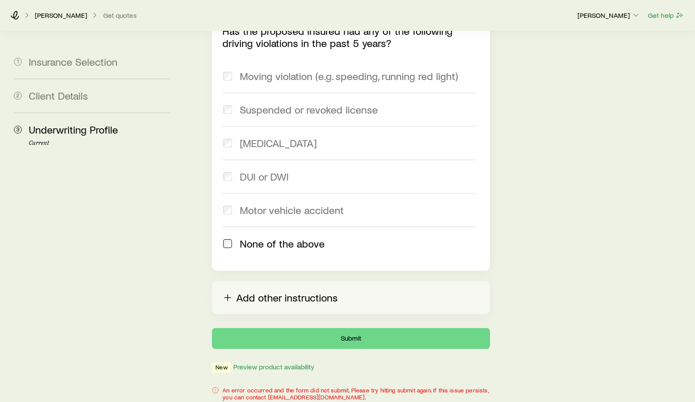
click at [321, 281] on button "Add other instructions" at bounding box center [351, 297] width 278 height 33
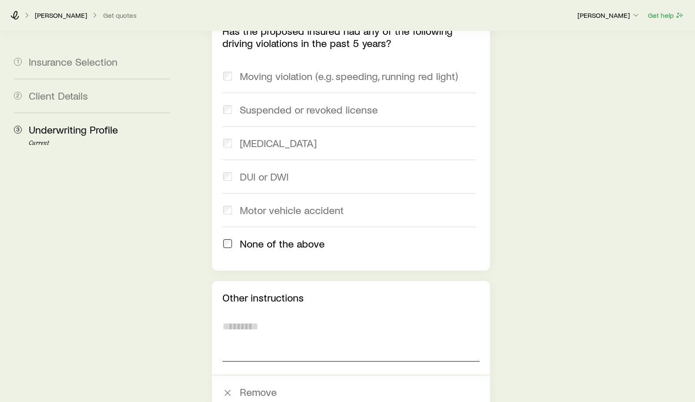
click at [267, 314] on textarea at bounding box center [350, 337] width 257 height 47
type textarea "*"
type textarea "**********"
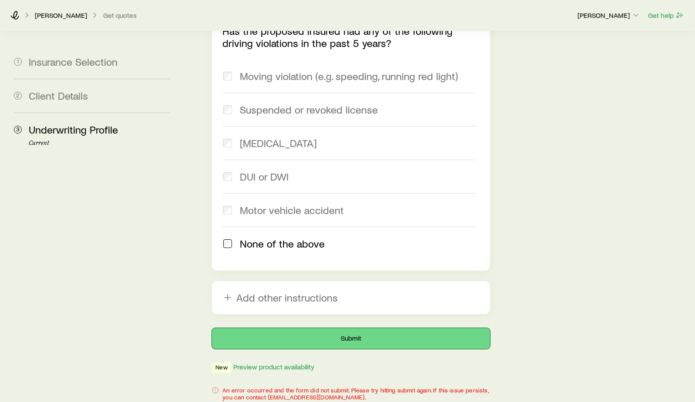
click at [351, 328] on button "Submit" at bounding box center [351, 338] width 278 height 21
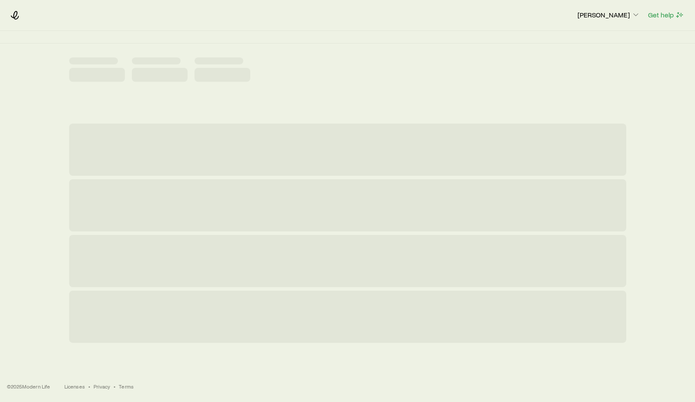
scroll to position [0, 0]
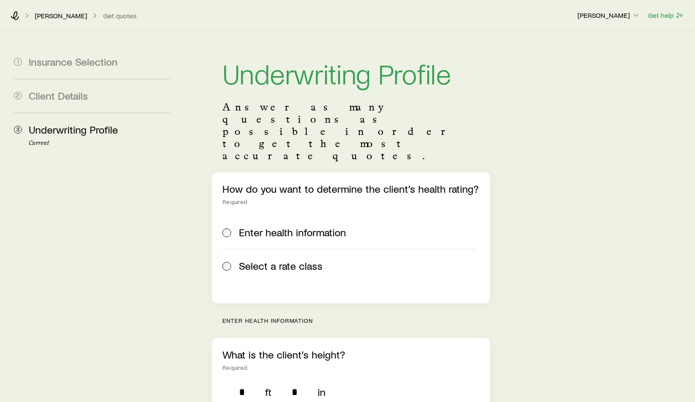
click at [283, 249] on label "Select a rate class" at bounding box center [349, 265] width 254 height 33
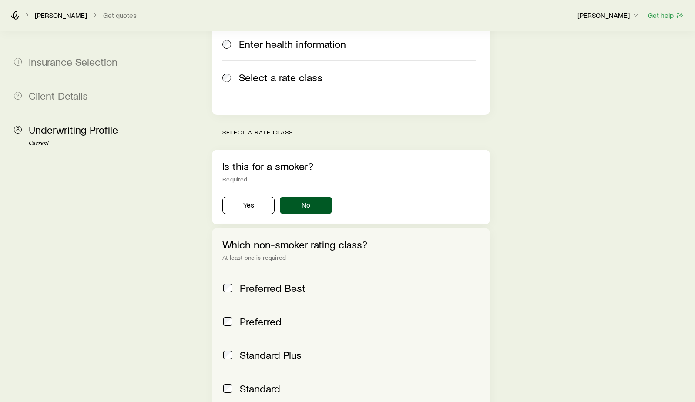
scroll to position [217, 0]
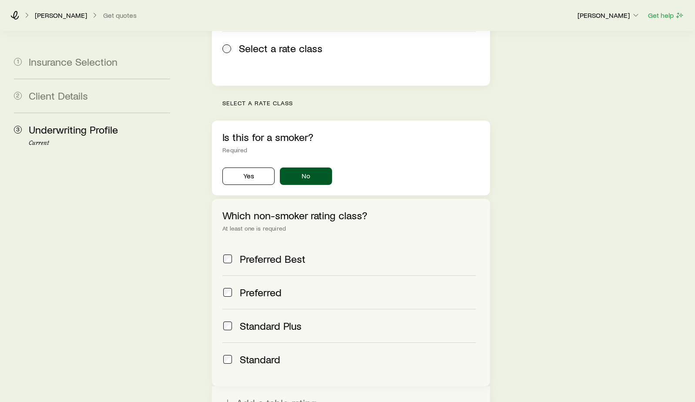
click at [221, 322] on div "Which non-smoker rating class? At least one is required Preferred Best Preferre…" at bounding box center [351, 292] width 278 height 187
click at [244, 353] on span "Standard" at bounding box center [260, 359] width 40 height 12
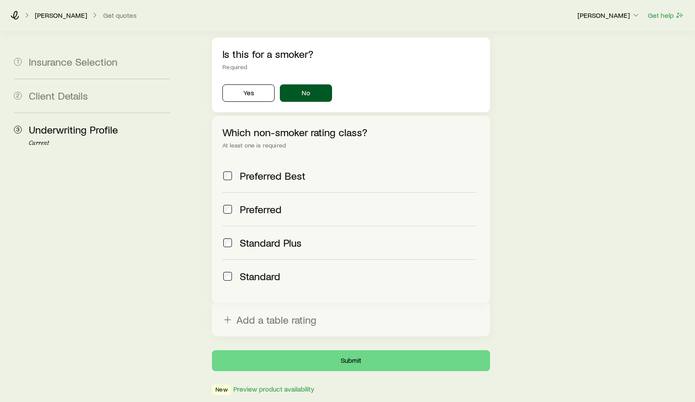
scroll to position [347, 0]
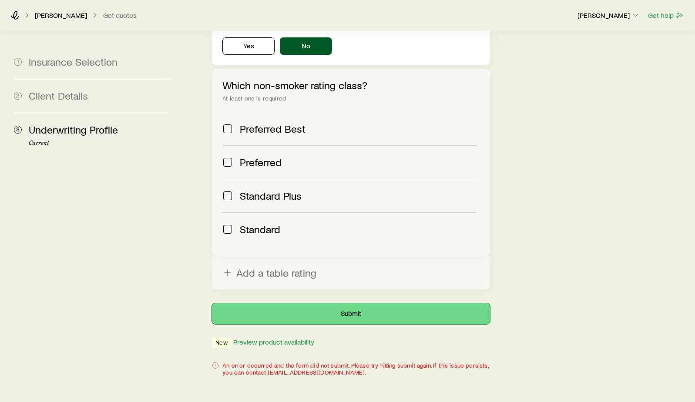
click at [301, 303] on button "Submit" at bounding box center [351, 313] width 278 height 21
click at [238, 362] on div "An error occurred and the form did not submit. Please try hitting submit again.…" at bounding box center [351, 369] width 278 height 14
click at [214, 362] on icon at bounding box center [215, 365] width 7 height 7
click at [216, 362] on icon at bounding box center [215, 365] width 7 height 7
click at [229, 362] on div "An error occurred and the form did not submit. Please try hitting submit again.…" at bounding box center [351, 369] width 278 height 14
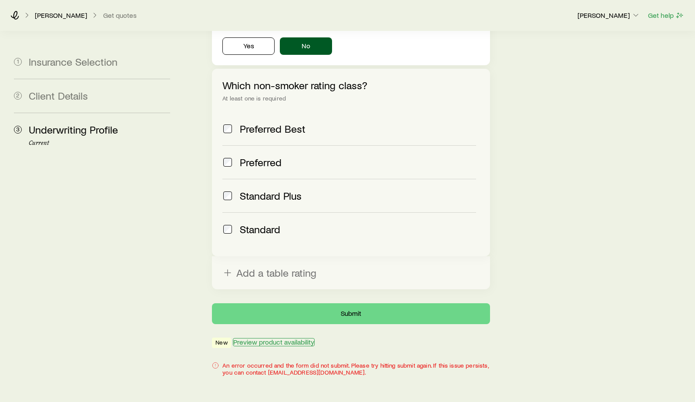
click at [253, 338] on button "Preview product availability" at bounding box center [274, 342] width 82 height 8
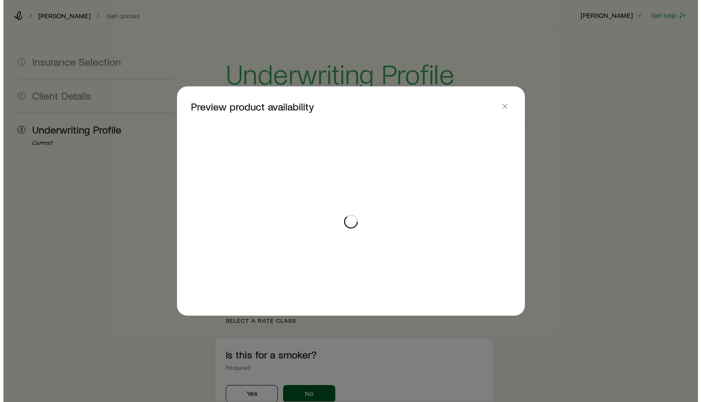
scroll to position [0, 0]
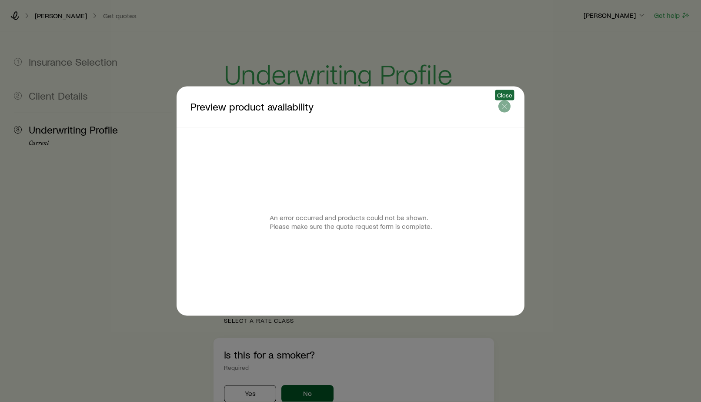
click at [508, 106] on icon "button" at bounding box center [504, 106] width 9 height 9
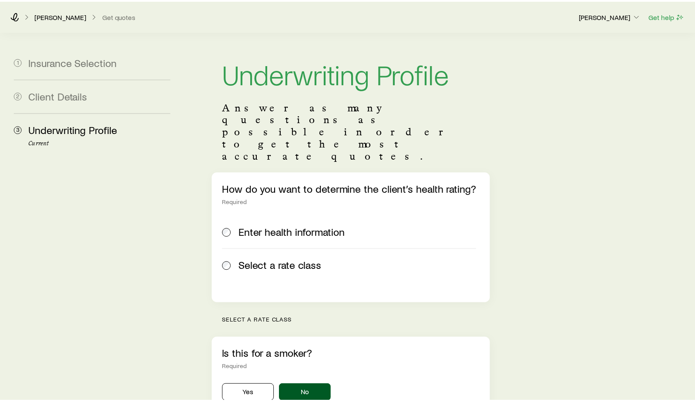
scroll to position [347, 0]
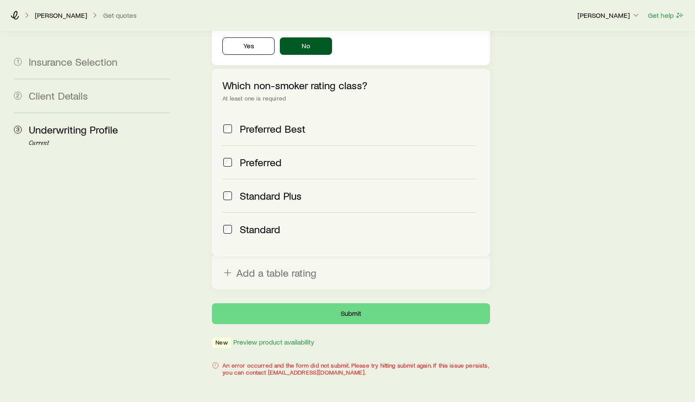
click at [290, 310] on div "Underwriting Profile Answer as many questions as possible in order to get the m…" at bounding box center [351, 30] width 292 height 692
click at [361, 266] on section "Underwriting Profile Answer as many questions as possible in order to get the m…" at bounding box center [351, 12] width 278 height 623
click at [360, 303] on button "Submit" at bounding box center [351, 313] width 278 height 21
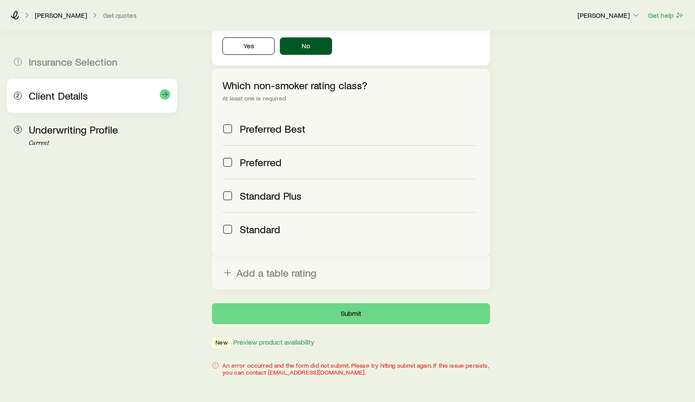
click at [96, 108] on div "2 Client Details" at bounding box center [92, 96] width 156 height 34
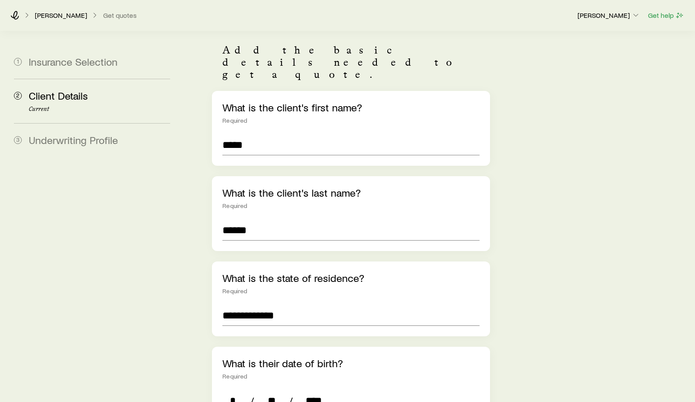
scroll to position [130, 0]
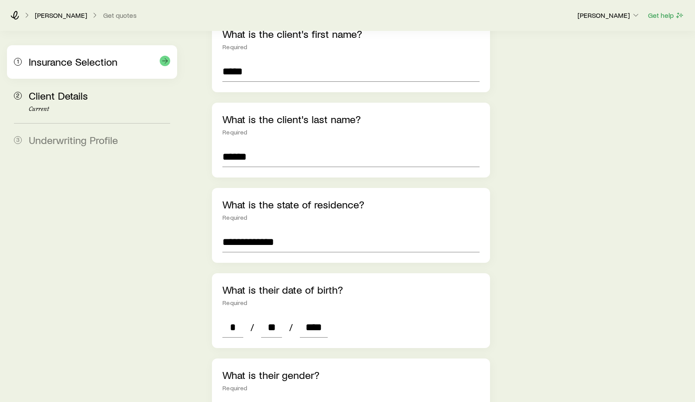
click at [102, 70] on div "1 Insurance Selection" at bounding box center [92, 61] width 156 height 33
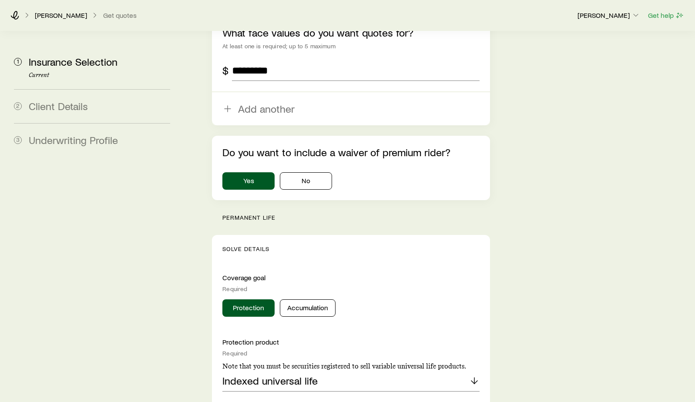
scroll to position [652, 0]
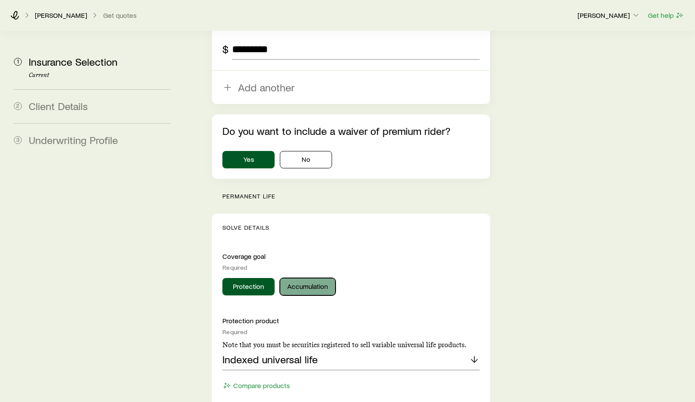
click at [312, 278] on button "Accumulation" at bounding box center [308, 286] width 56 height 17
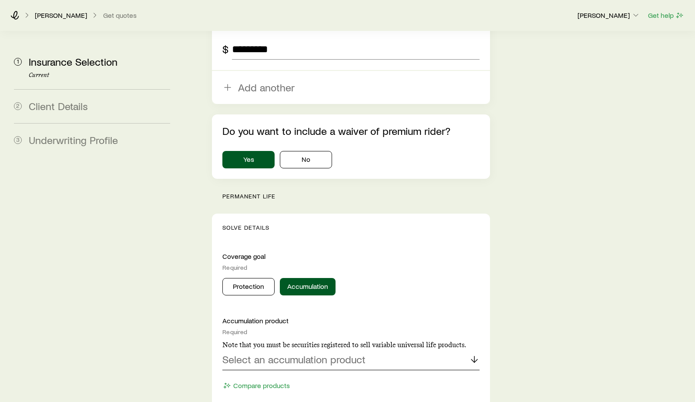
click at [344, 353] on p "Select an accumulation product" at bounding box center [293, 359] width 143 height 12
click at [316, 374] on li "Indexed universal life" at bounding box center [348, 384] width 252 height 20
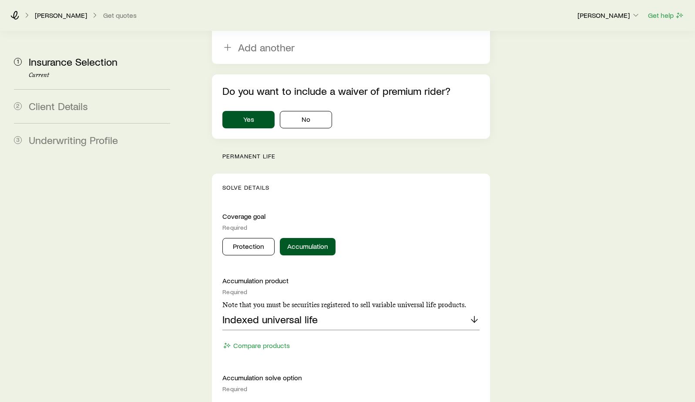
scroll to position [739, 0]
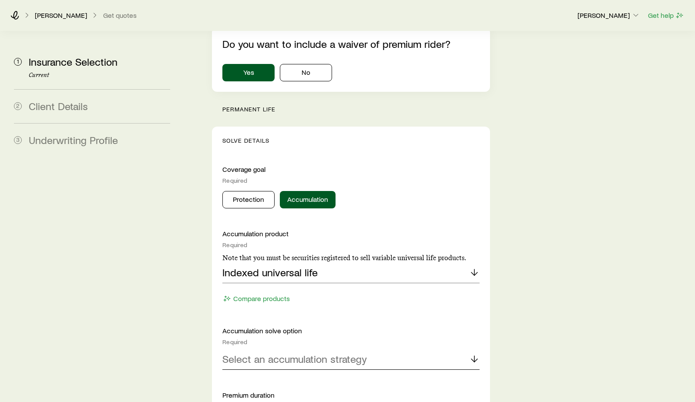
click at [319, 353] on p "Select an accumulation strategy" at bounding box center [294, 359] width 144 height 12
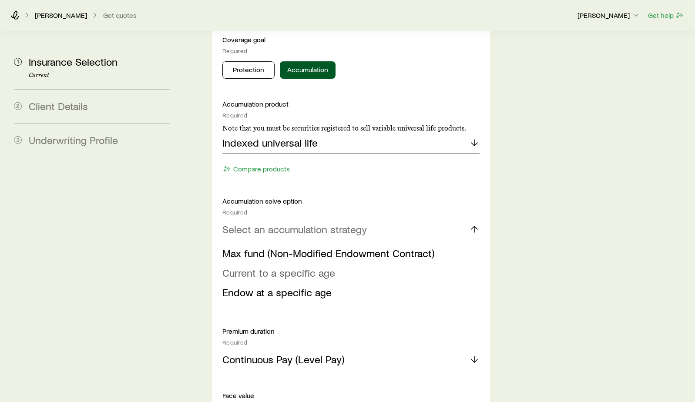
scroll to position [870, 0]
click at [304, 265] on span "Current to a specific age" at bounding box center [278, 271] width 113 height 13
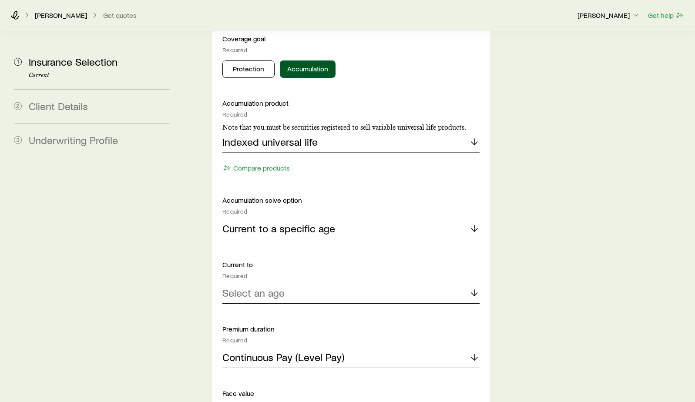
click at [294, 283] on div "Select an age" at bounding box center [350, 293] width 257 height 21
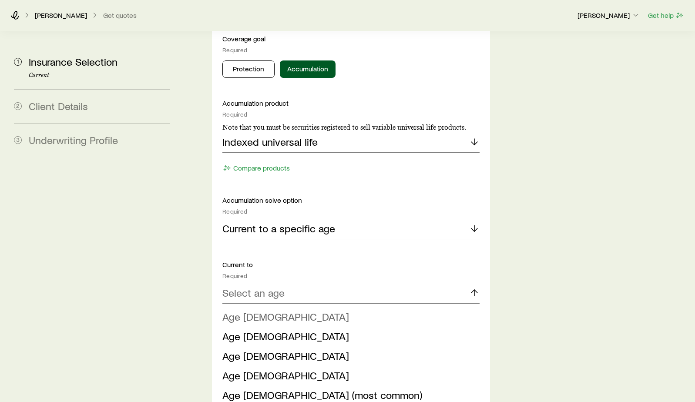
click at [282, 307] on li "Age [DEMOGRAPHIC_DATA]" at bounding box center [348, 317] width 252 height 20
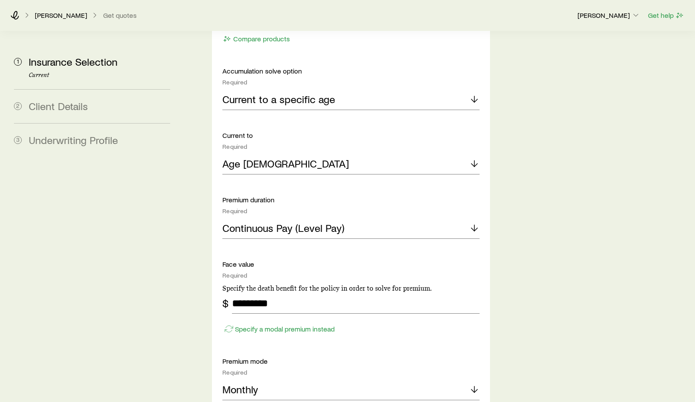
scroll to position [1000, 0]
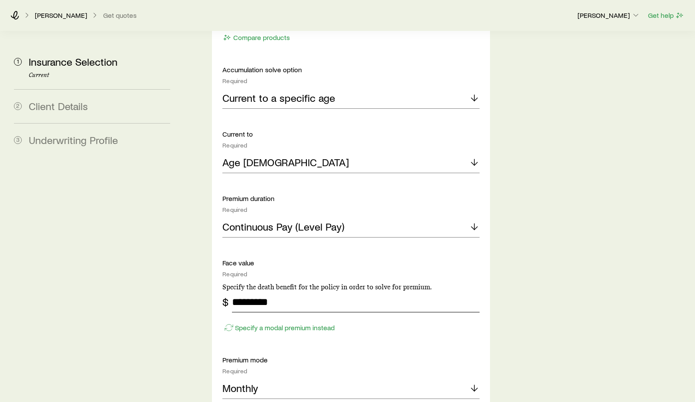
drag, startPoint x: 282, startPoint y: 282, endPoint x: 206, endPoint y: 282, distance: 76.5
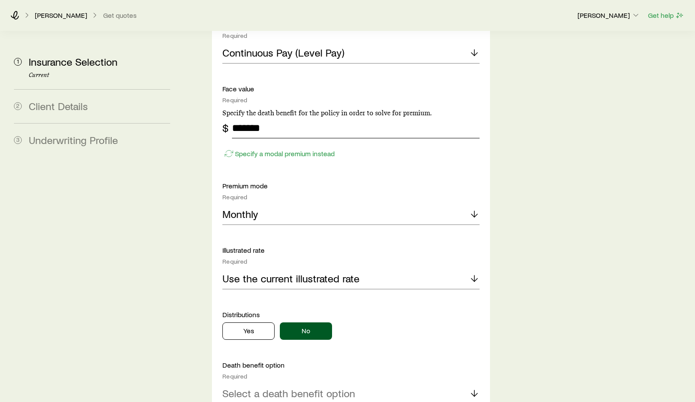
scroll to position [1261, 0]
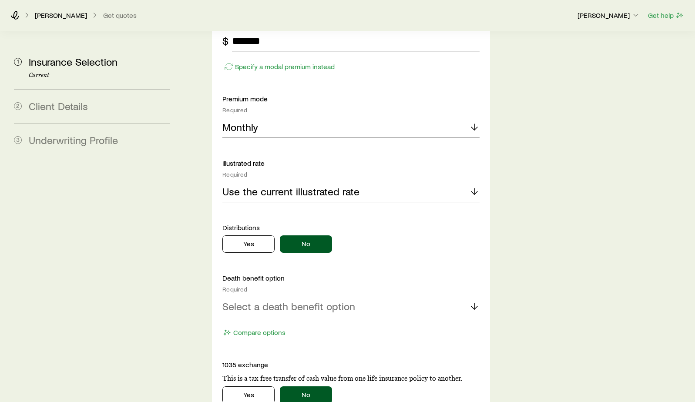
type input "*******"
click at [343, 296] on div "Select a death benefit option" at bounding box center [350, 306] width 257 height 21
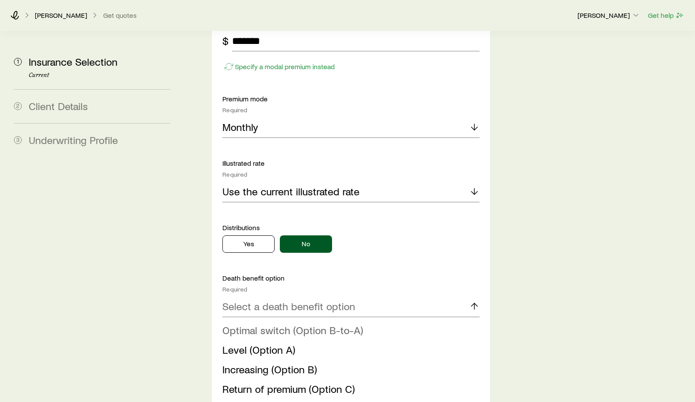
click at [333, 324] on span "Optimal switch (Option B-to-A)" at bounding box center [292, 330] width 140 height 13
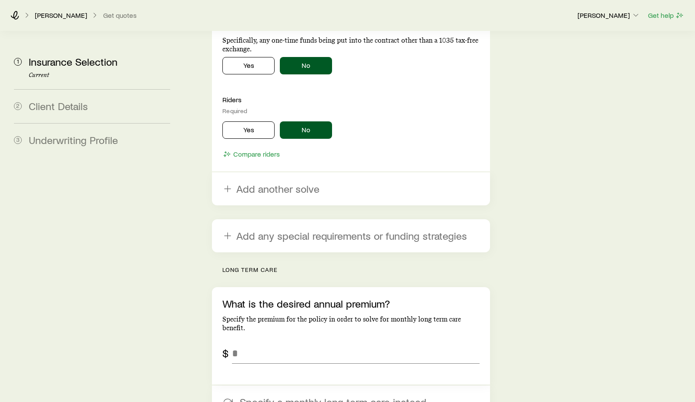
scroll to position [1740, 0]
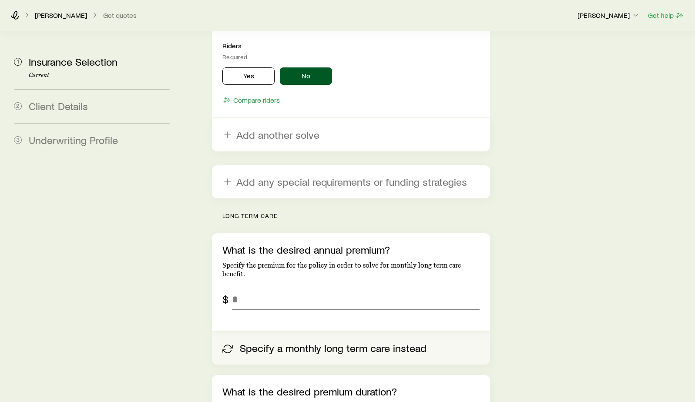
click at [338, 331] on button "Specify a monthly long term care instead" at bounding box center [351, 347] width 278 height 33
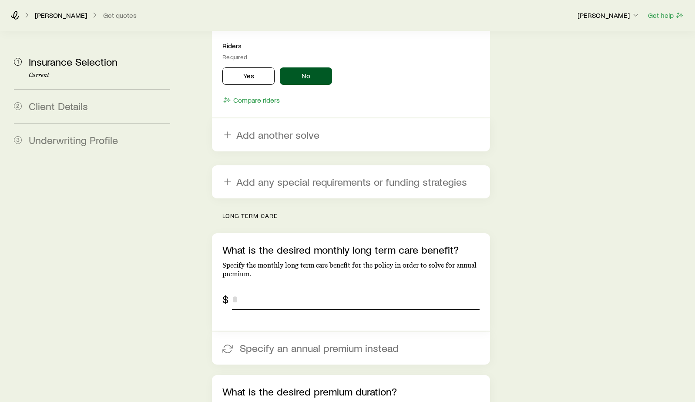
click at [271, 289] on input "tel" at bounding box center [355, 299] width 247 height 21
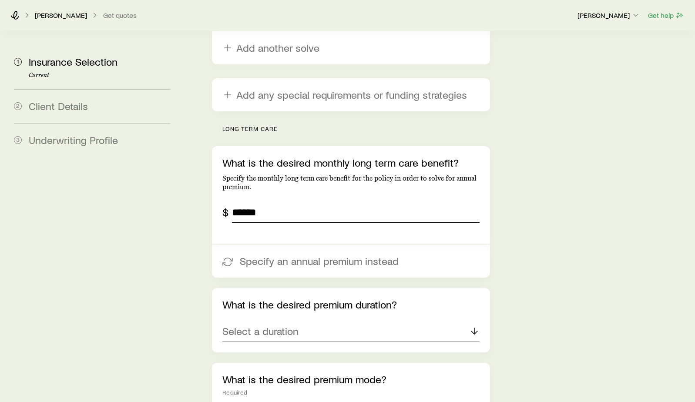
type input "******"
click at [303, 321] on div "Select a duration" at bounding box center [350, 331] width 257 height 21
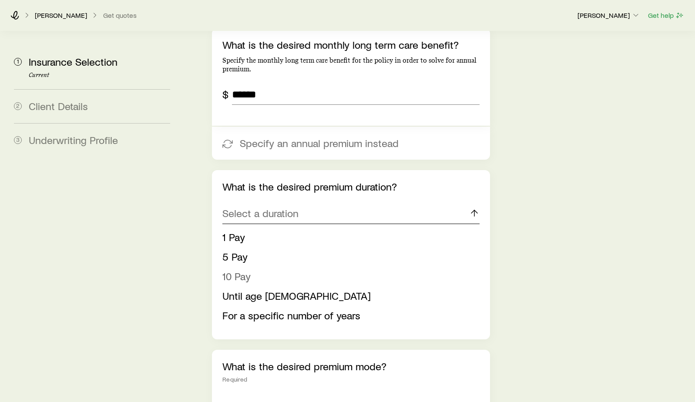
scroll to position [1957, 0]
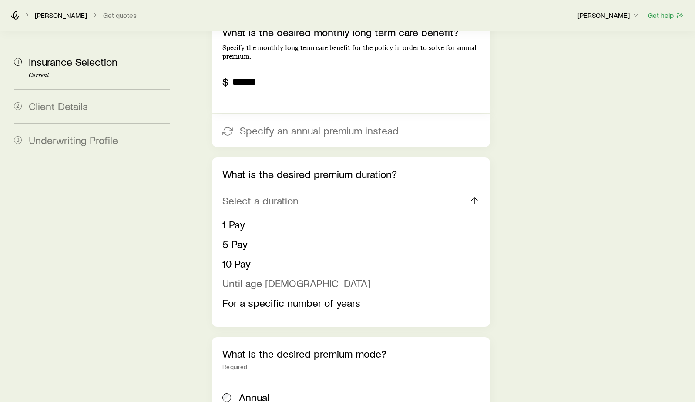
click at [277, 274] on li "Until age [DEMOGRAPHIC_DATA]" at bounding box center [348, 284] width 252 height 20
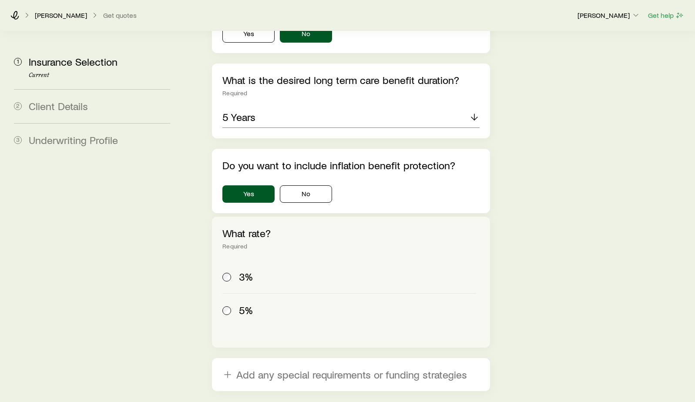
scroll to position [2511, 0]
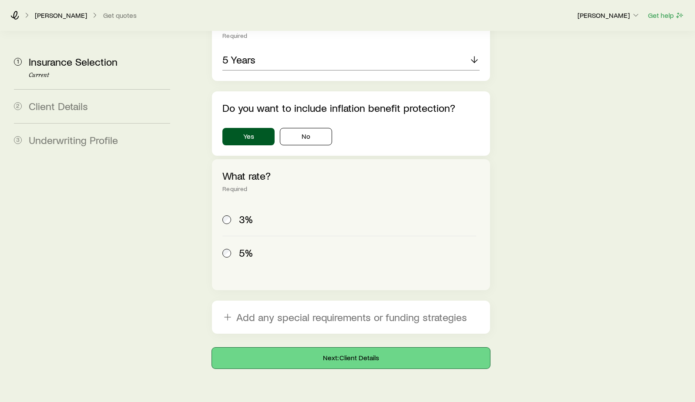
click at [402, 347] on button "Next: Client Details" at bounding box center [351, 357] width 278 height 21
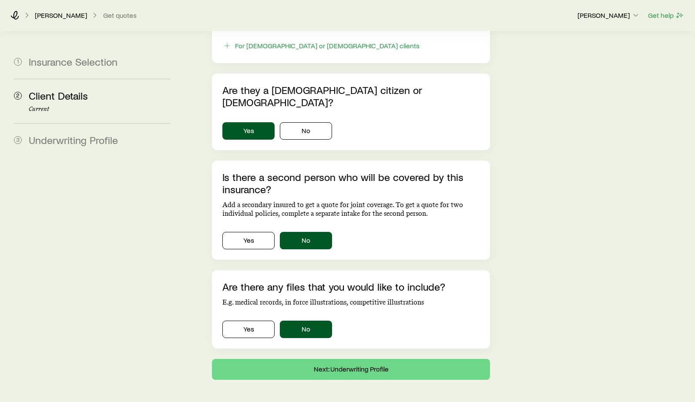
scroll to position [523, 0]
click at [379, 359] on button "Next: Underwriting Profile" at bounding box center [351, 369] width 278 height 21
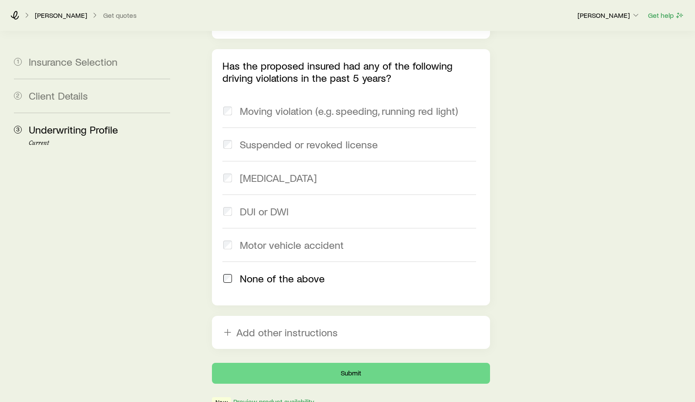
scroll to position [1275, 0]
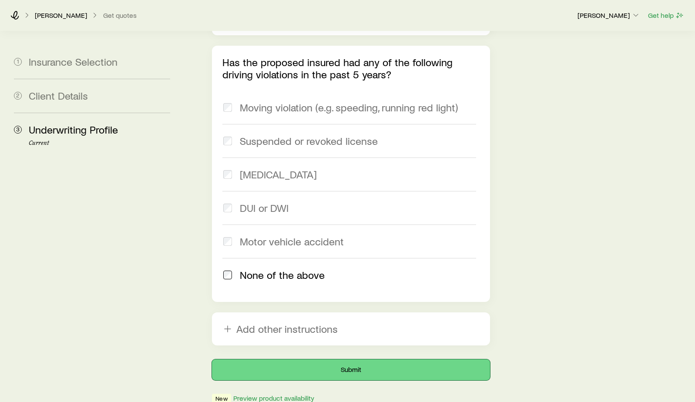
click at [381, 359] on button "Submit" at bounding box center [351, 369] width 278 height 21
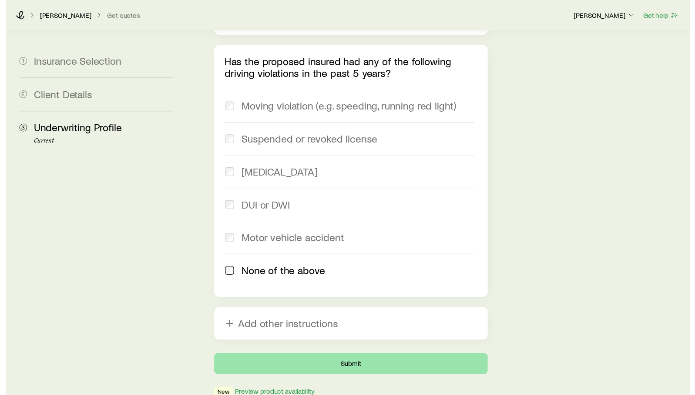
scroll to position [0, 0]
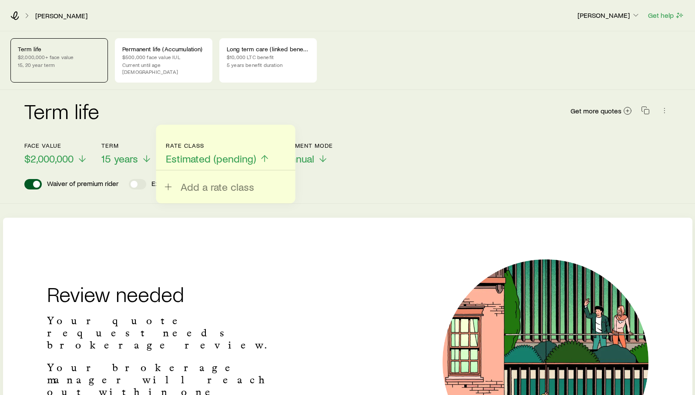
click at [65, 63] on p "15, 20 year term" at bounding box center [59, 64] width 83 height 7
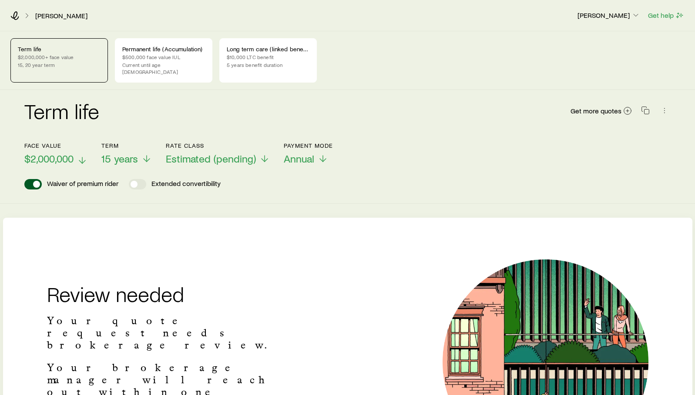
click at [66, 153] on span "$2,000,000" at bounding box center [48, 159] width 49 height 12
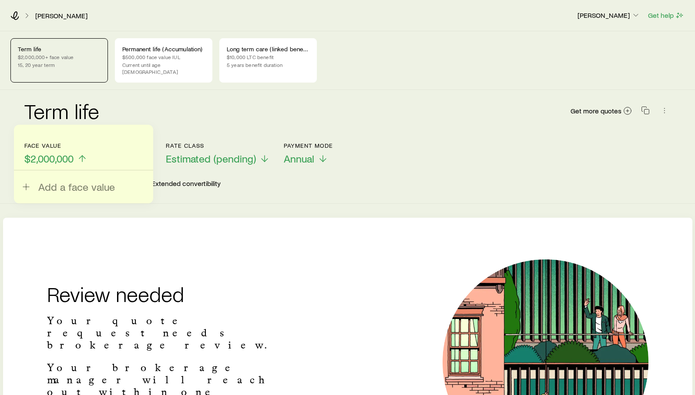
click at [66, 153] on span "$2,000,000" at bounding box center [48, 159] width 49 height 12
